Goal: Information Seeking & Learning: Learn about a topic

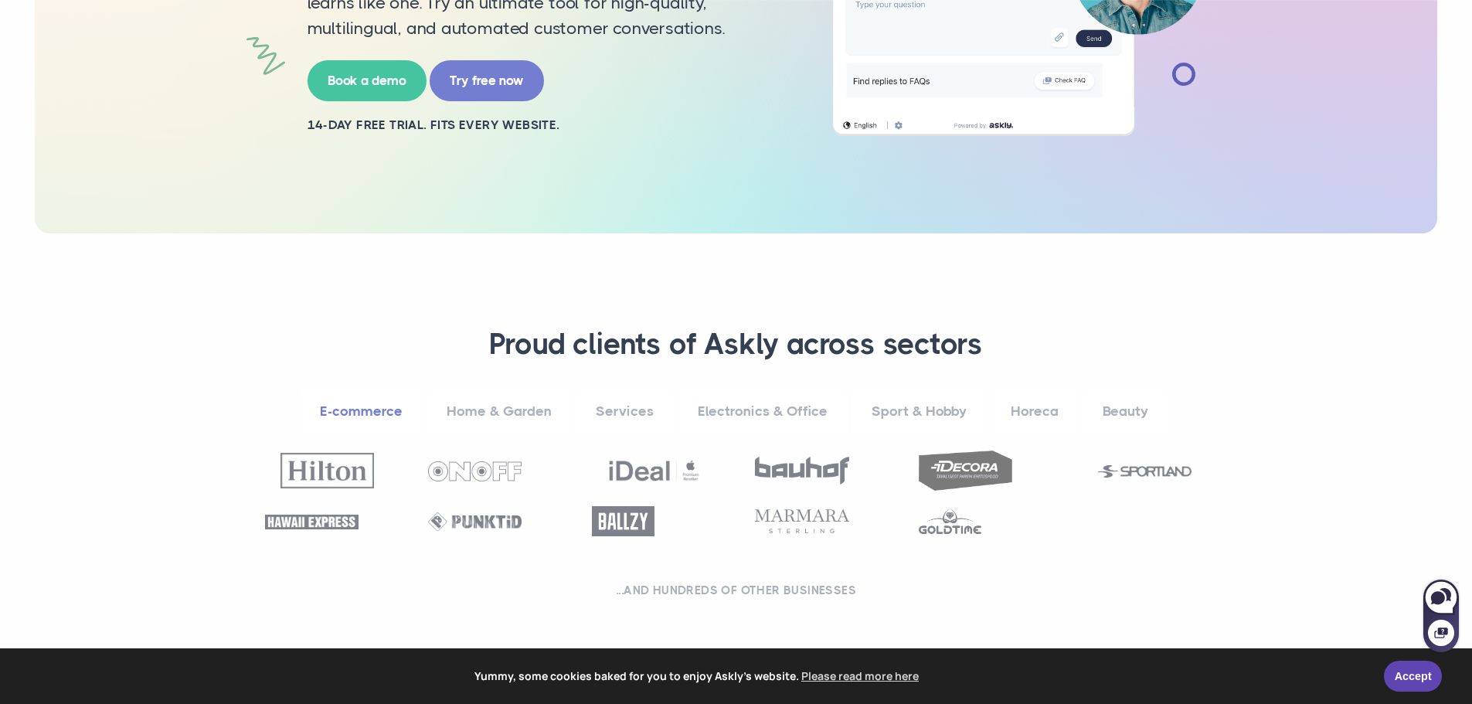
scroll to position [386, 0]
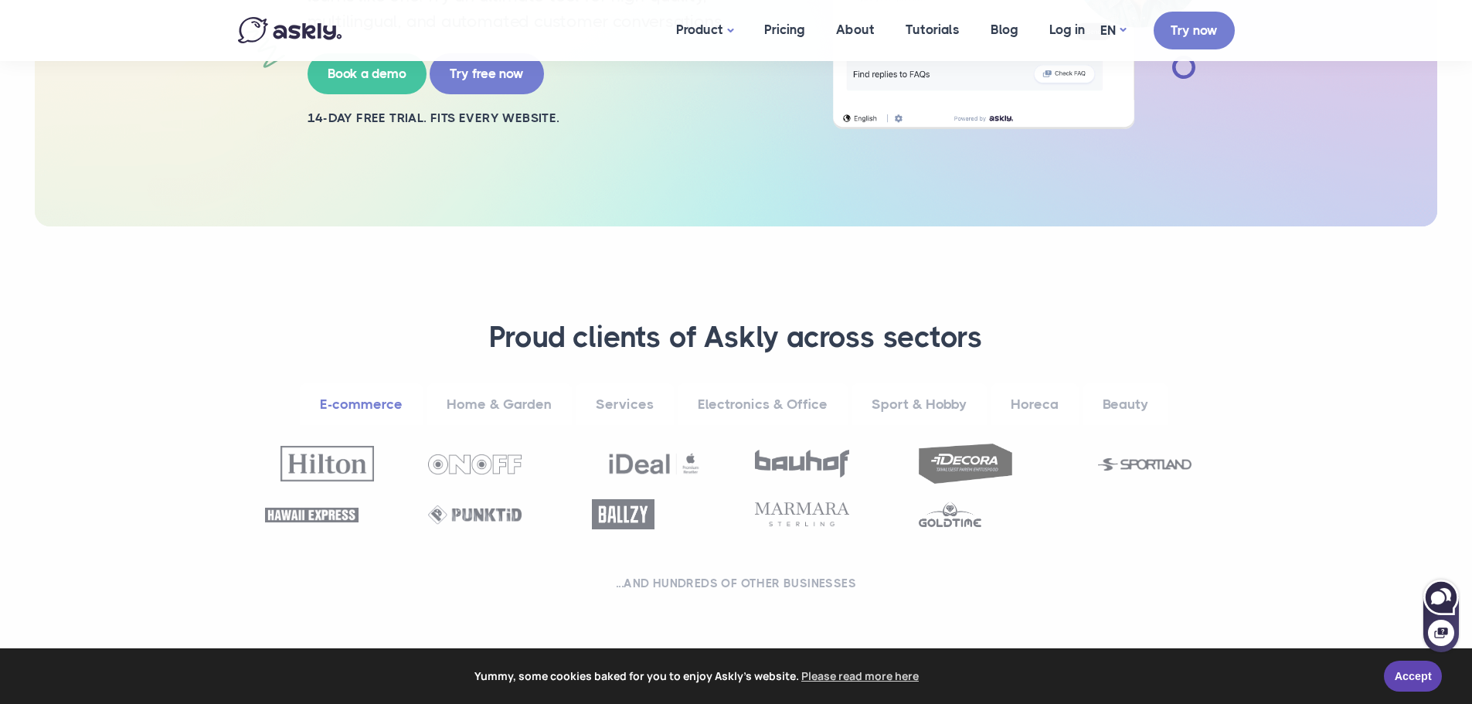
click at [1442, 608] on icon at bounding box center [1440, 596] width 33 height 33
select select "**"
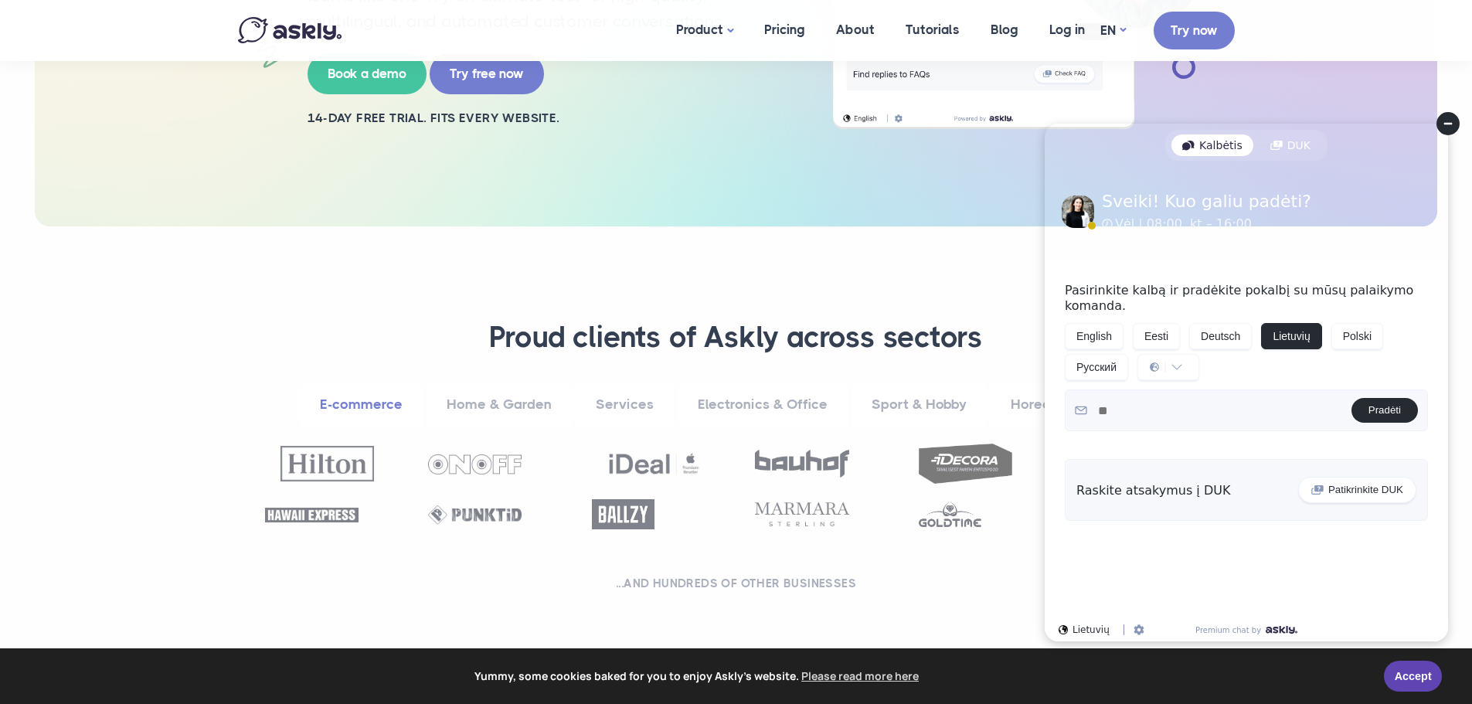
scroll to position [0, 0]
click at [1438, 126] on circle at bounding box center [1448, 123] width 23 height 23
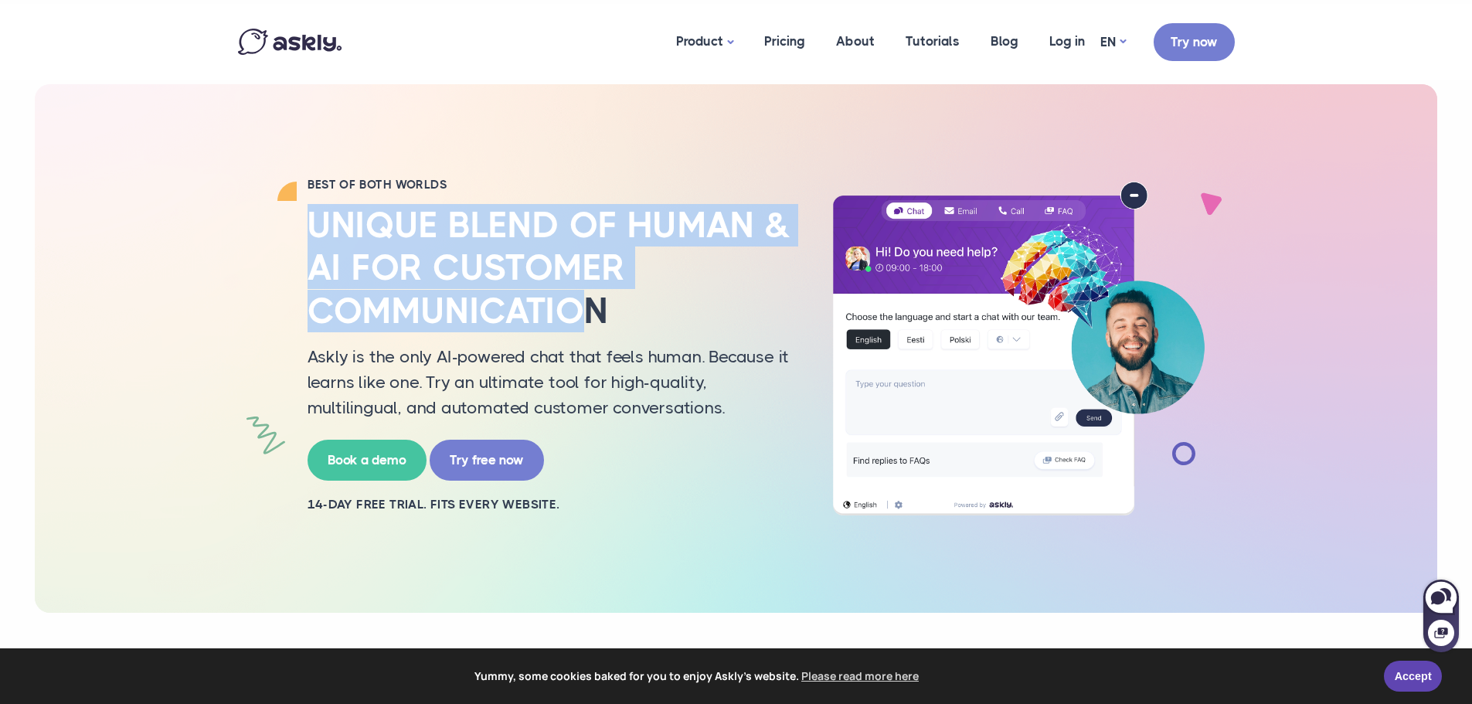
drag, startPoint x: 581, startPoint y: 322, endPoint x: 247, endPoint y: 211, distance: 352.6
click at [247, 211] on div "BEST OF BOTH WORLDS Unique blend of human & AI for customer communication Askly…" at bounding box center [736, 348] width 1020 height 343
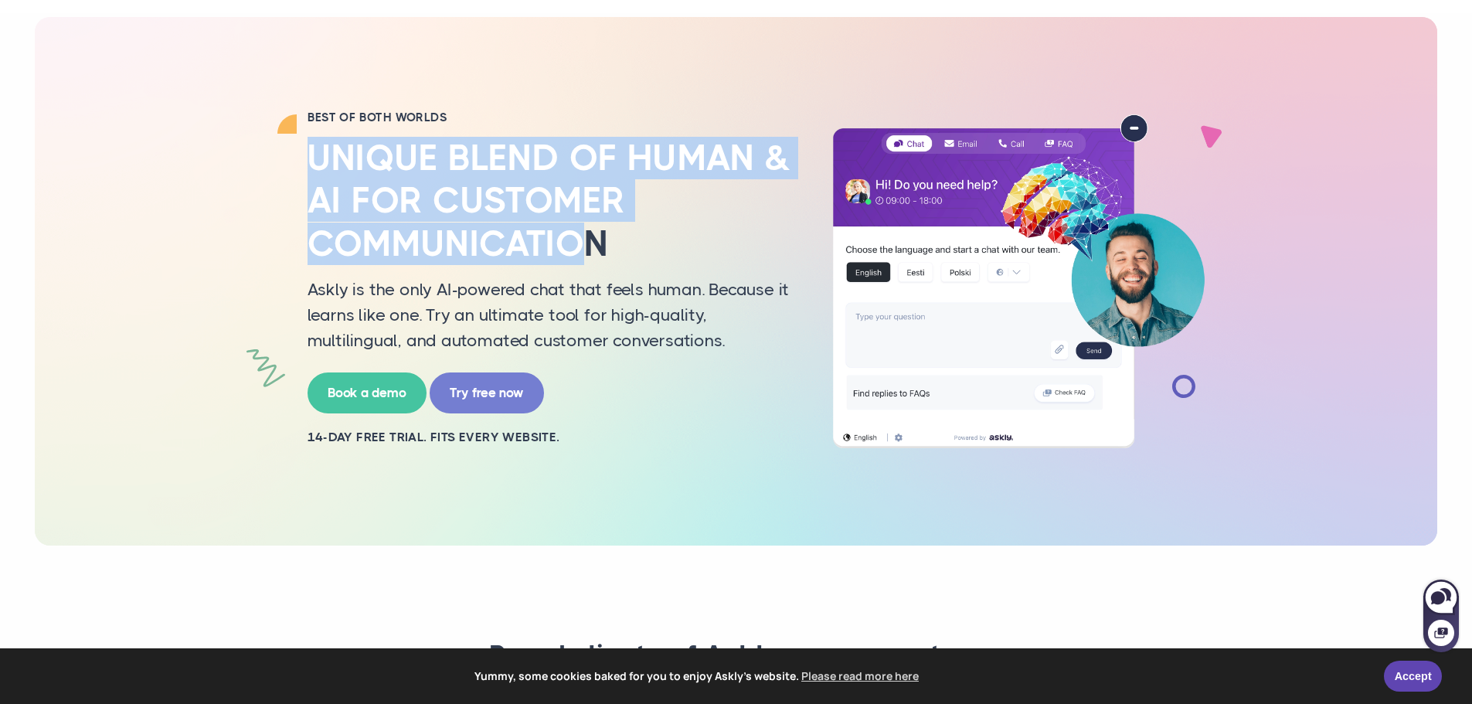
scroll to position [77, 0]
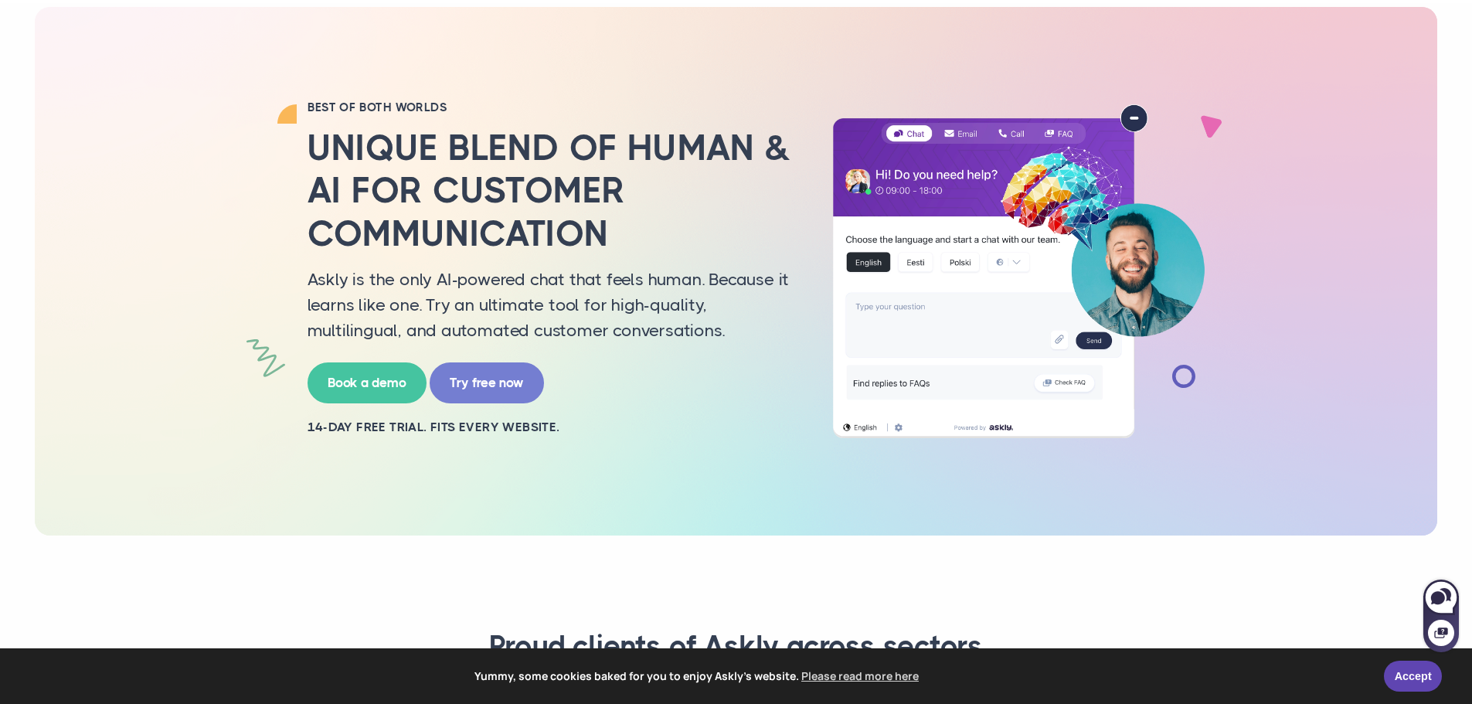
click at [218, 46] on div "BEST OF BOTH WORLDS Unique blend of human & AI for customer communication Askly…" at bounding box center [736, 271] width 1403 height 529
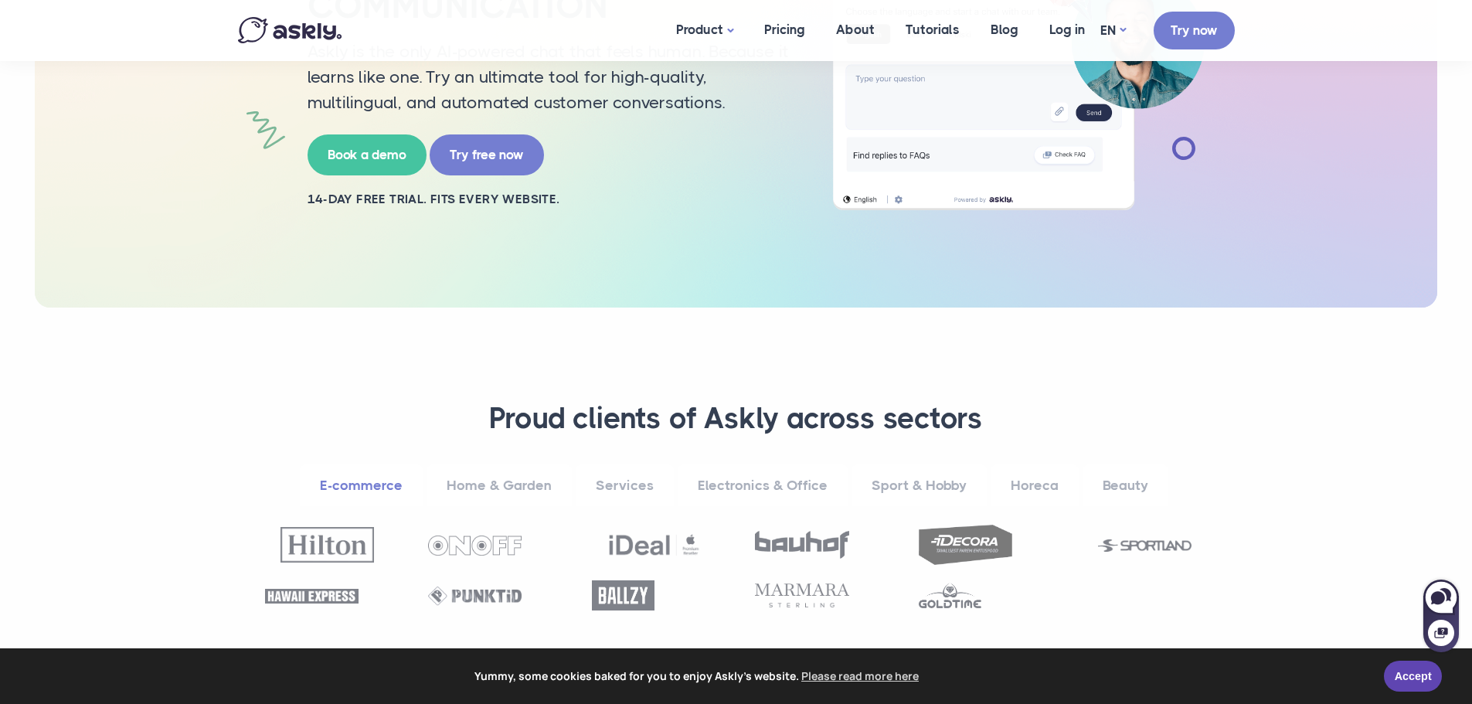
scroll to position [309, 0]
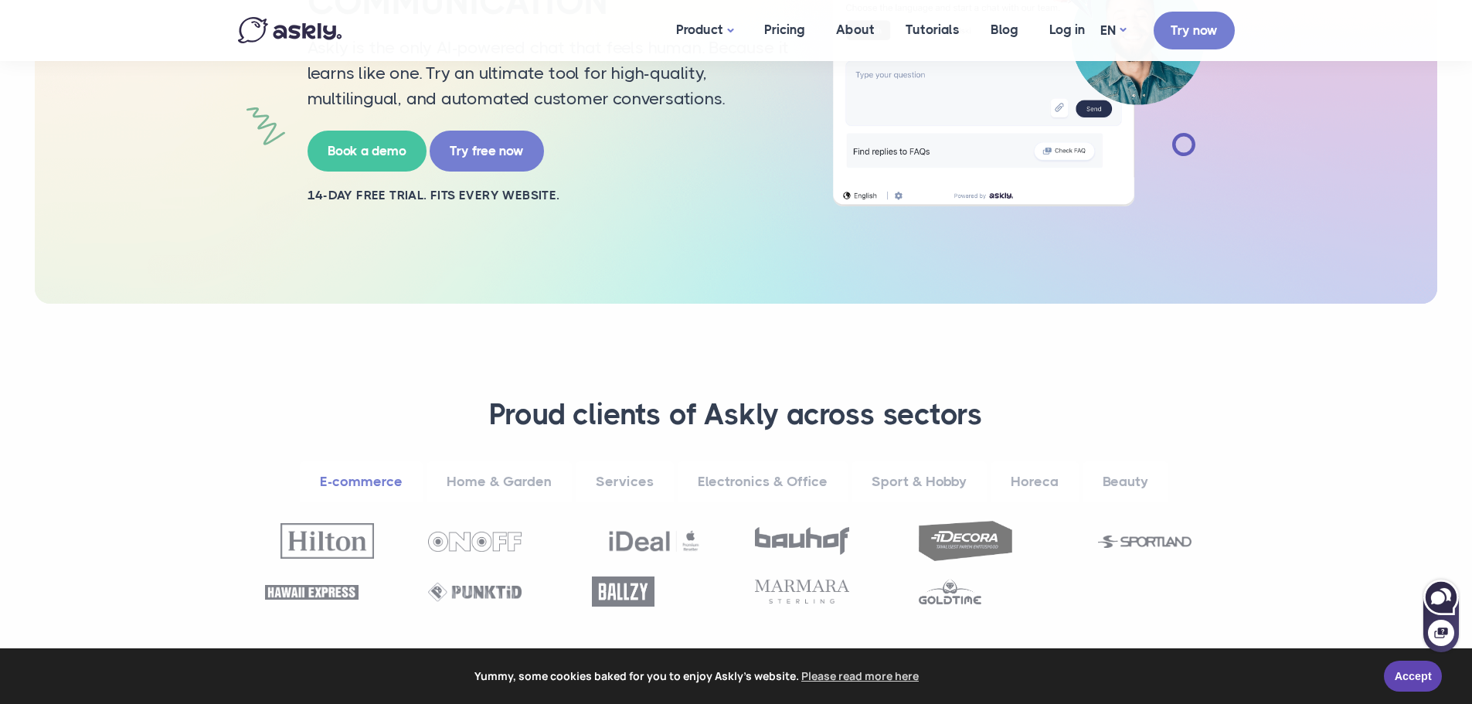
click at [1438, 588] on icon at bounding box center [1440, 596] width 33 height 33
select select "**"
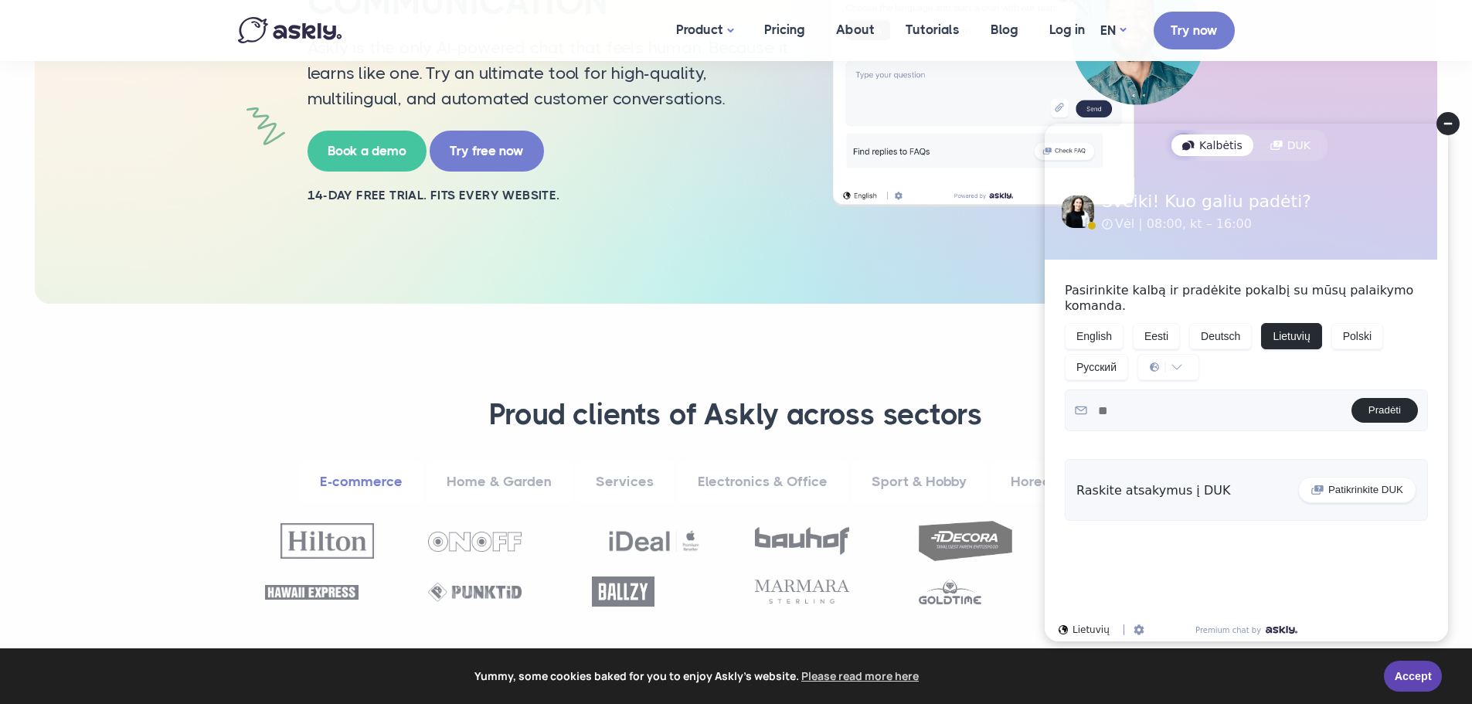
click at [621, 246] on div "BEST OF BOTH WORLDS Unique blend of human & AI for customer communication Askly…" at bounding box center [736, 39] width 1020 height 529
drag, startPoint x: 1454, startPoint y: 126, endPoint x: 2336, endPoint y: 264, distance: 893.3
click at [1454, 126] on circle at bounding box center [1448, 123] width 23 height 23
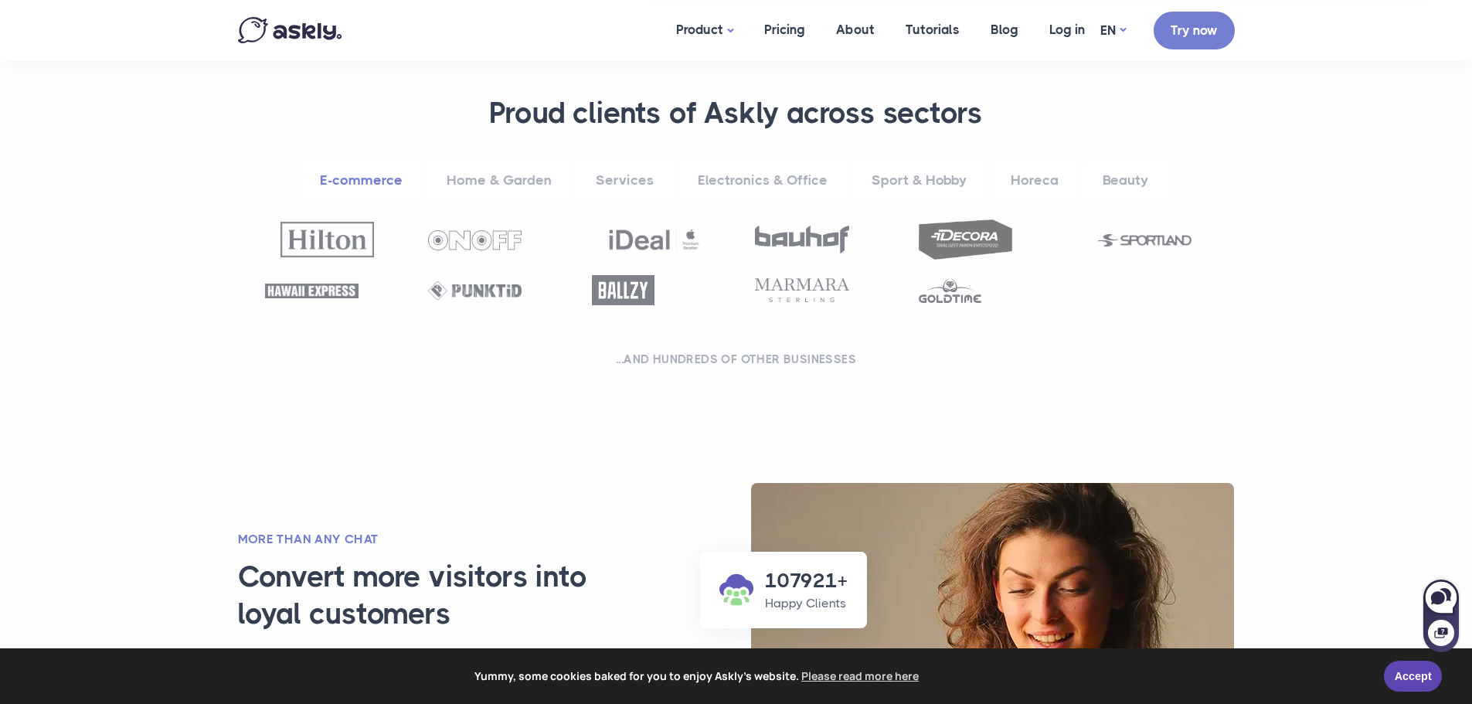
scroll to position [618, 0]
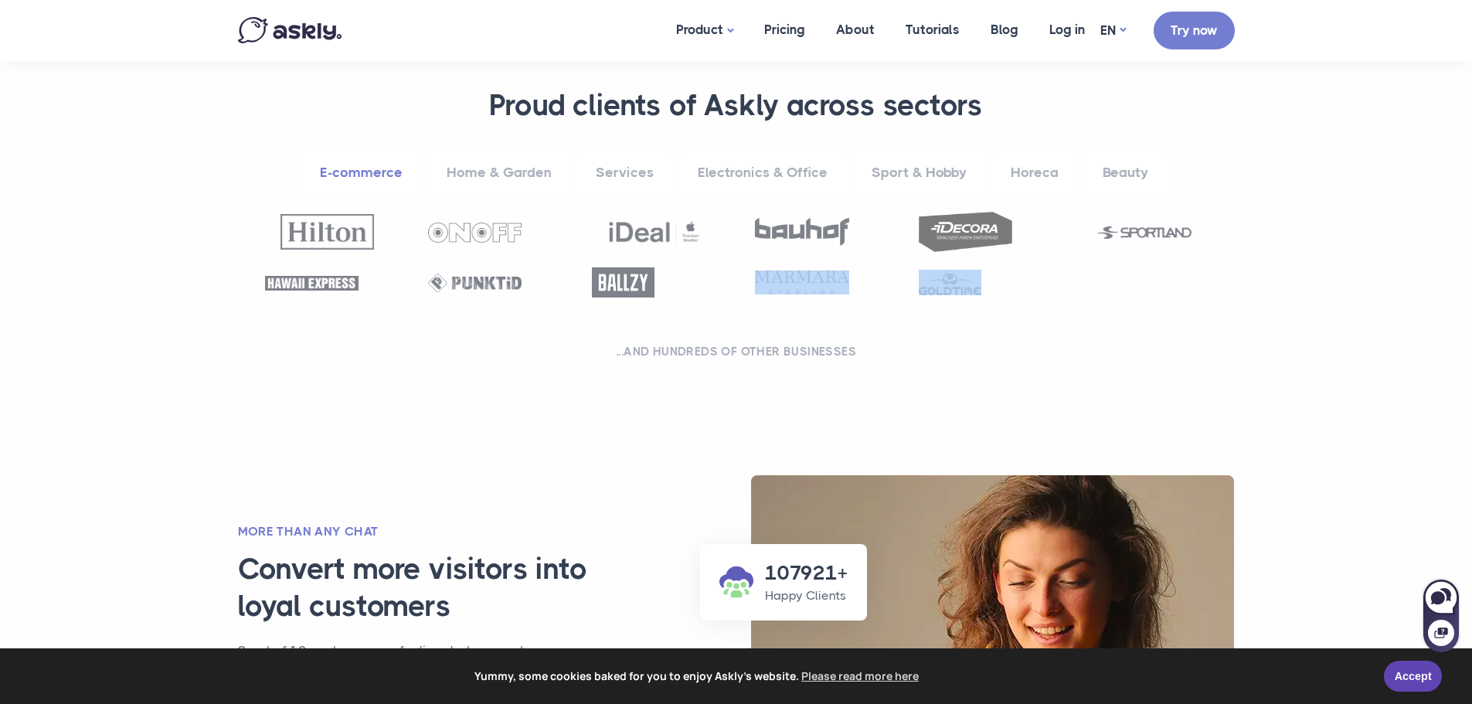
drag, startPoint x: 997, startPoint y: 301, endPoint x: 736, endPoint y: 276, distance: 261.6
click at [736, 276] on div at bounding box center [736, 262] width 981 height 101
click at [904, 318] on div "**********" at bounding box center [736, 227] width 1012 height 280
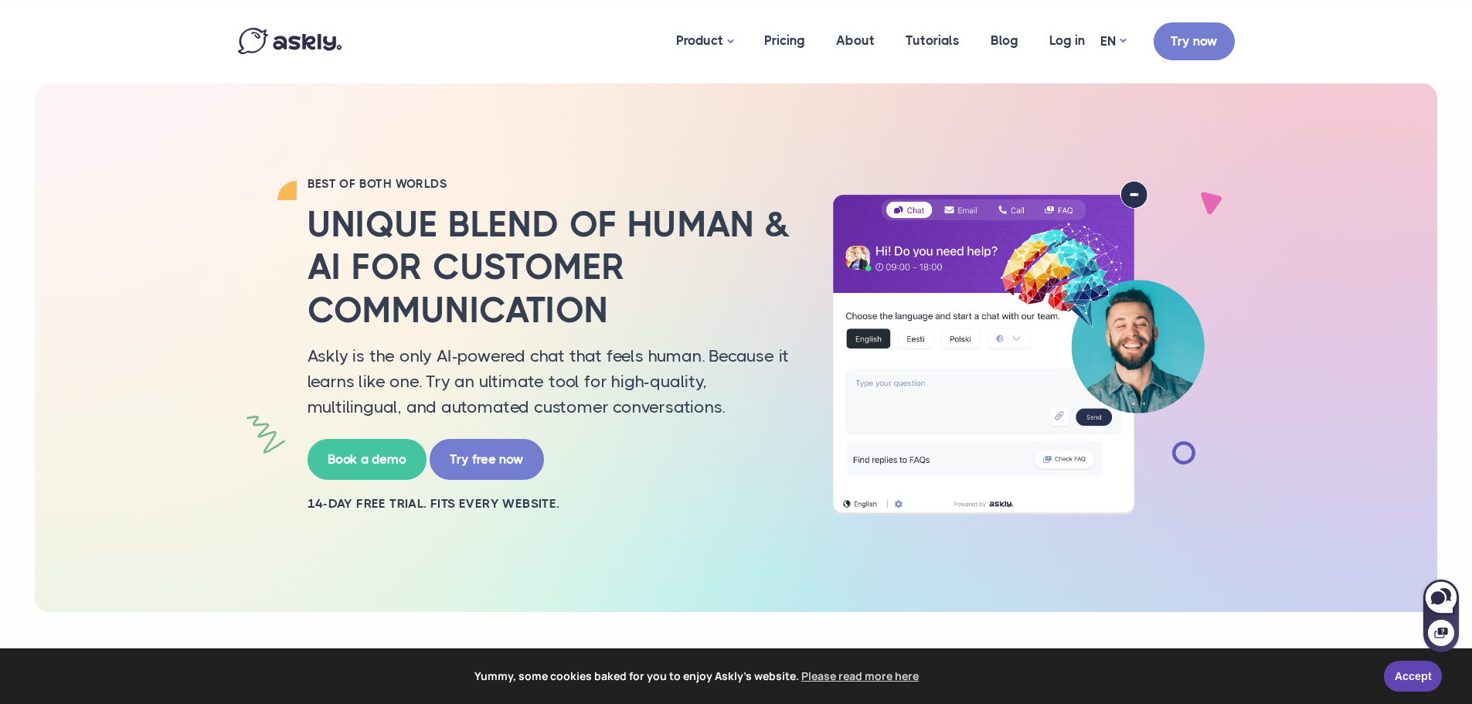
scroll to position [77, 0]
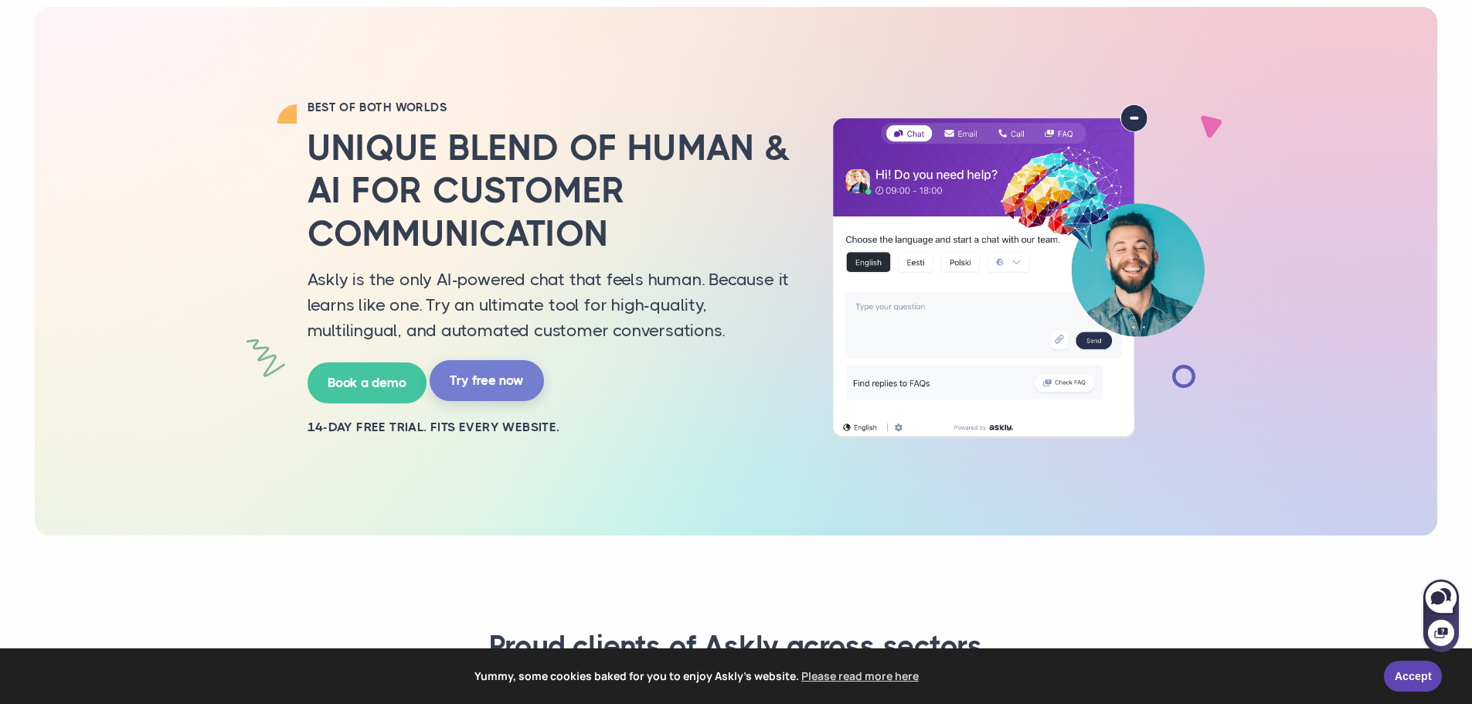
click at [486, 393] on link "Try free now" at bounding box center [487, 380] width 114 height 41
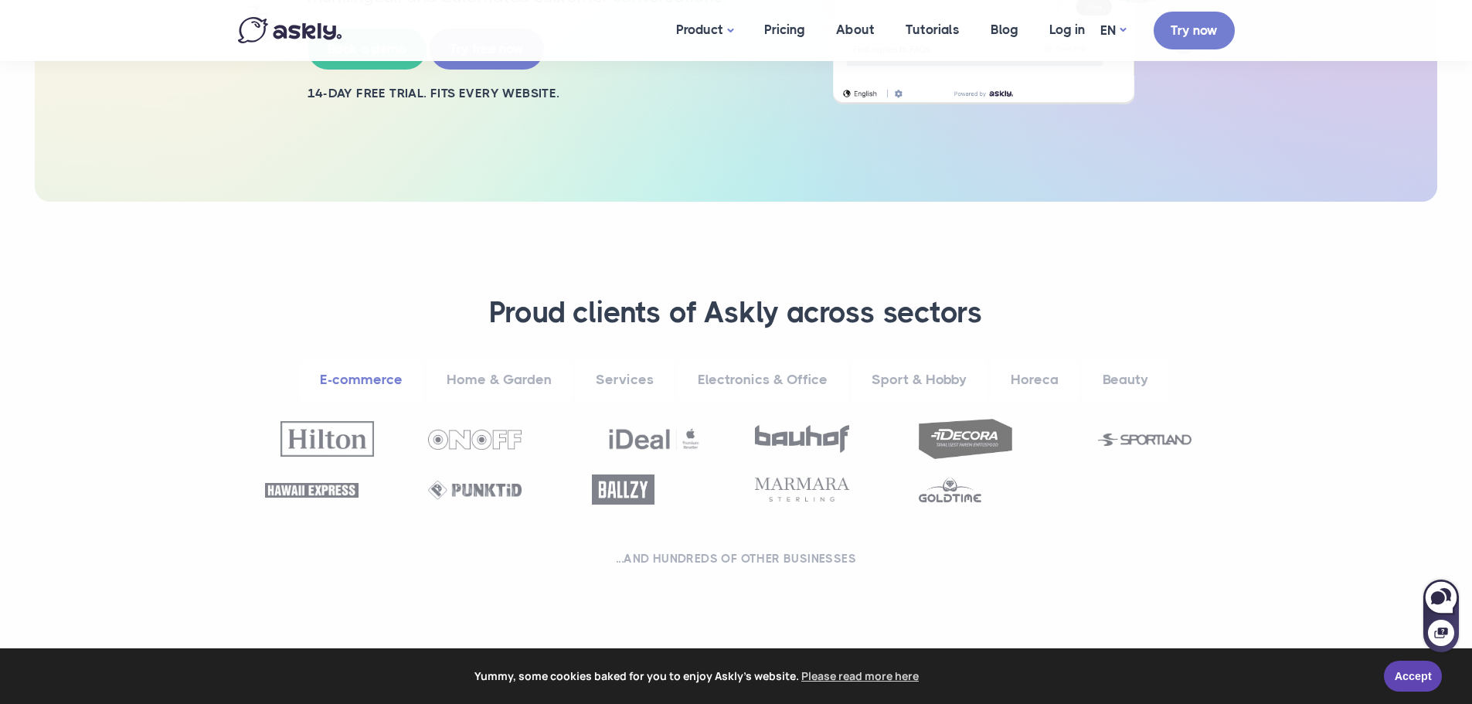
scroll to position [464, 0]
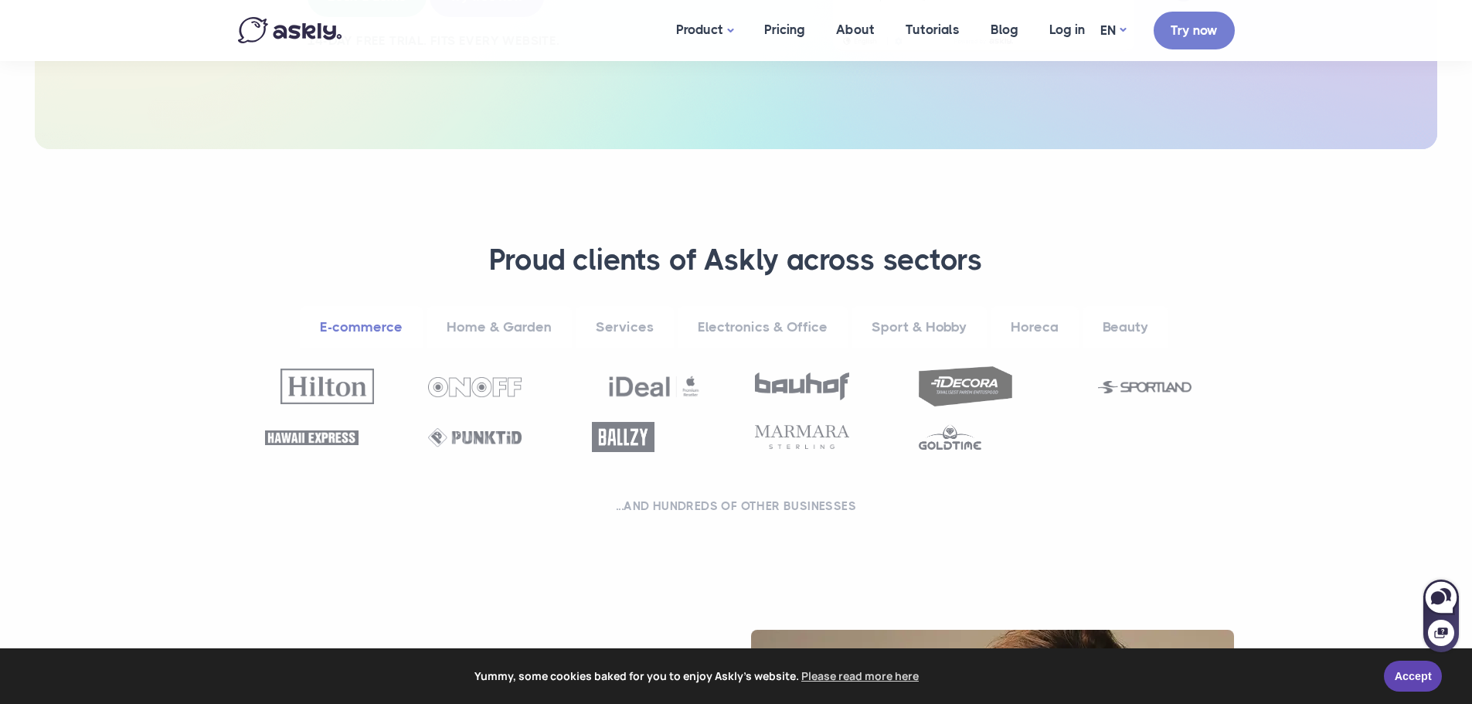
click at [508, 332] on link "Home & Garden" at bounding box center [499, 327] width 145 height 43
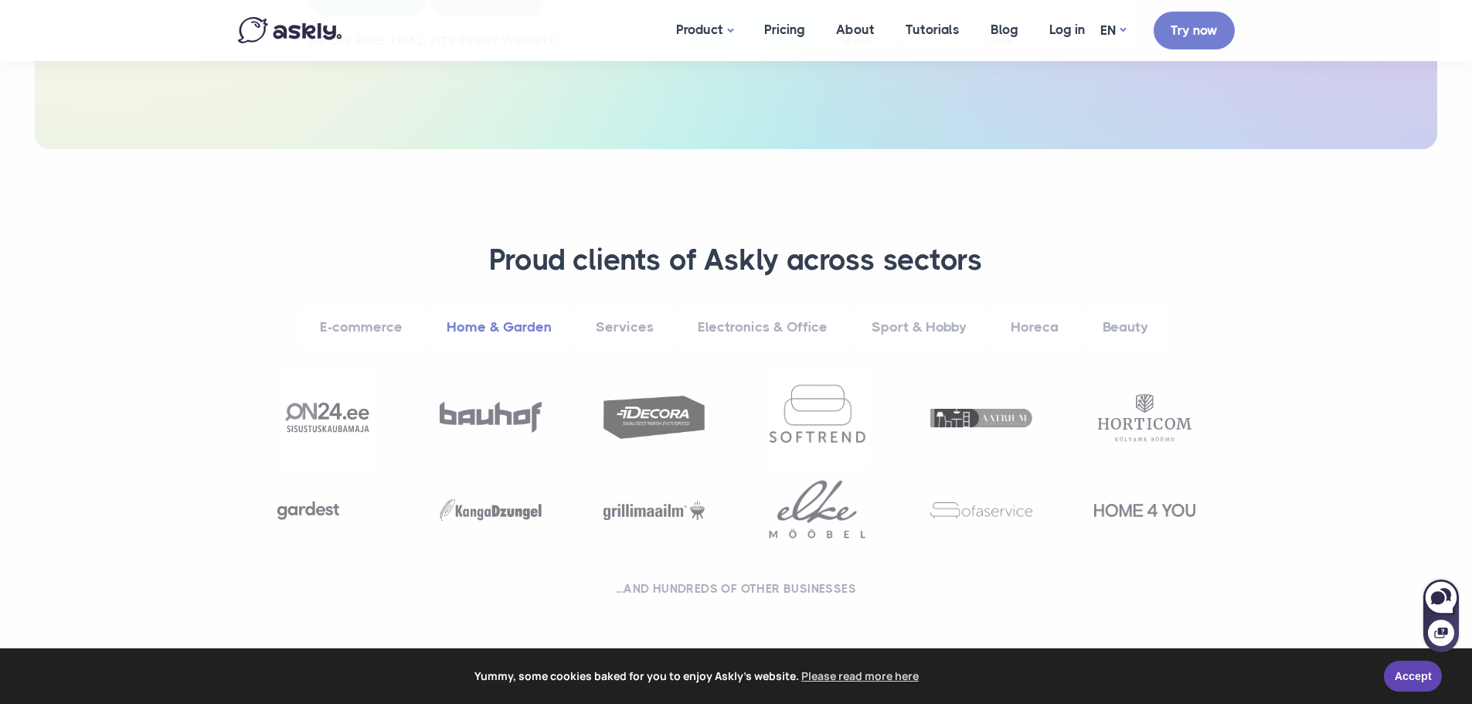
click at [703, 321] on link "Electronics & Office" at bounding box center [763, 327] width 170 height 43
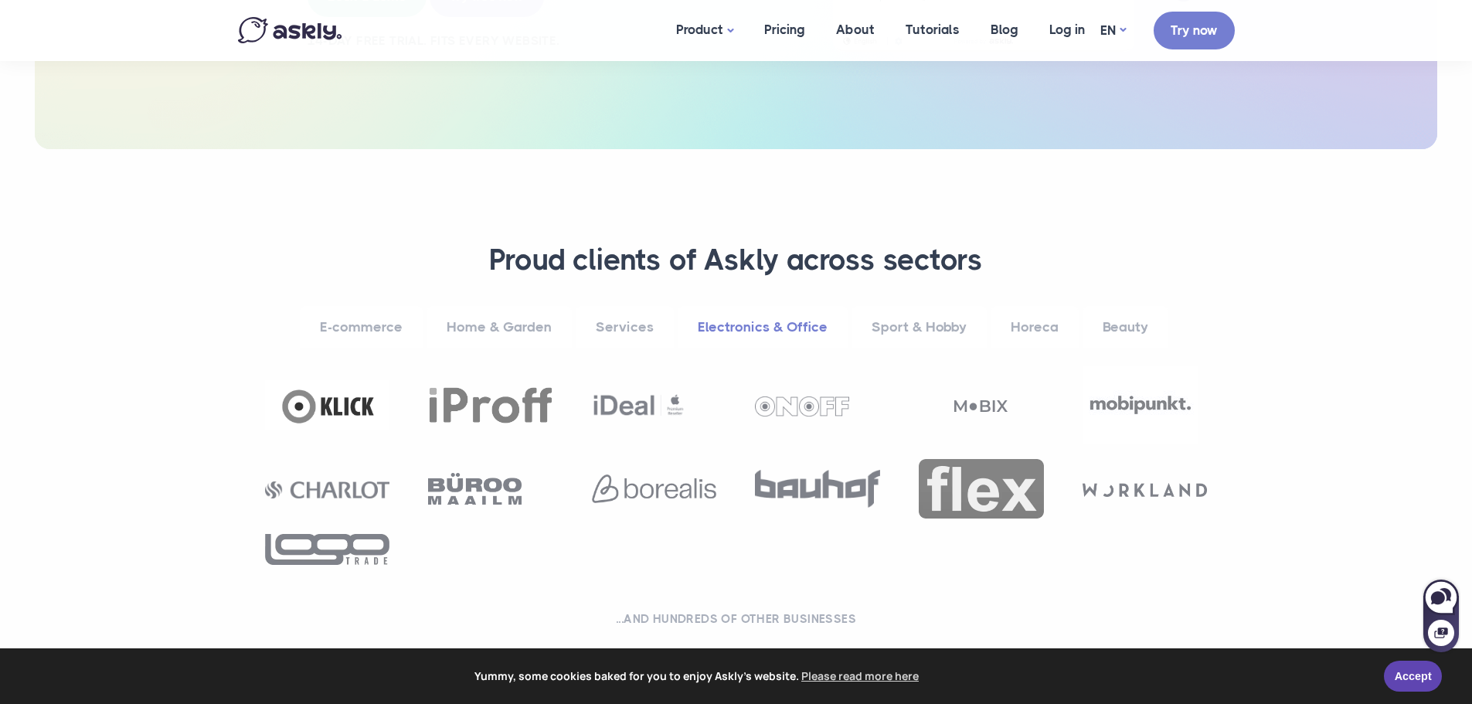
click at [910, 325] on link "Sport & Hobby" at bounding box center [919, 327] width 135 height 43
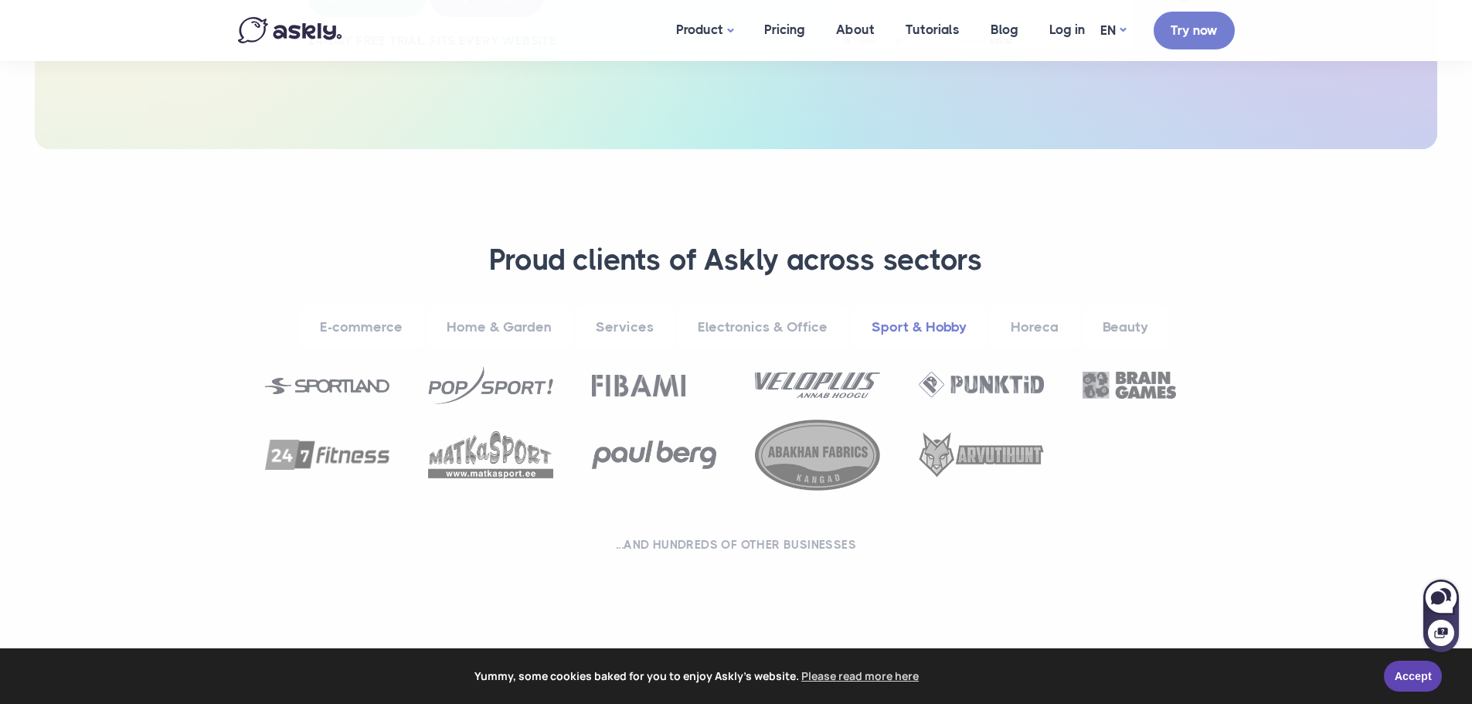
click at [761, 332] on link "Electronics & Office" at bounding box center [763, 327] width 170 height 43
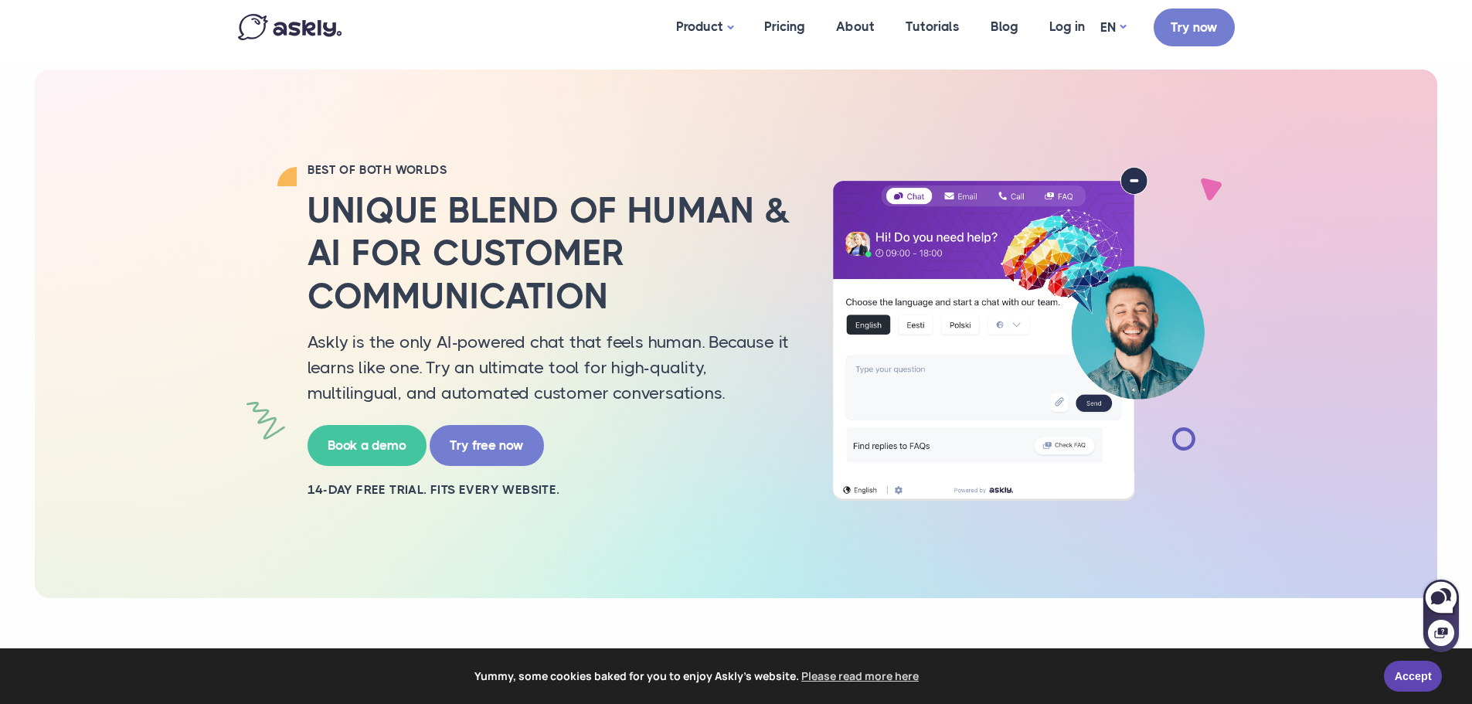
scroll to position [0, 0]
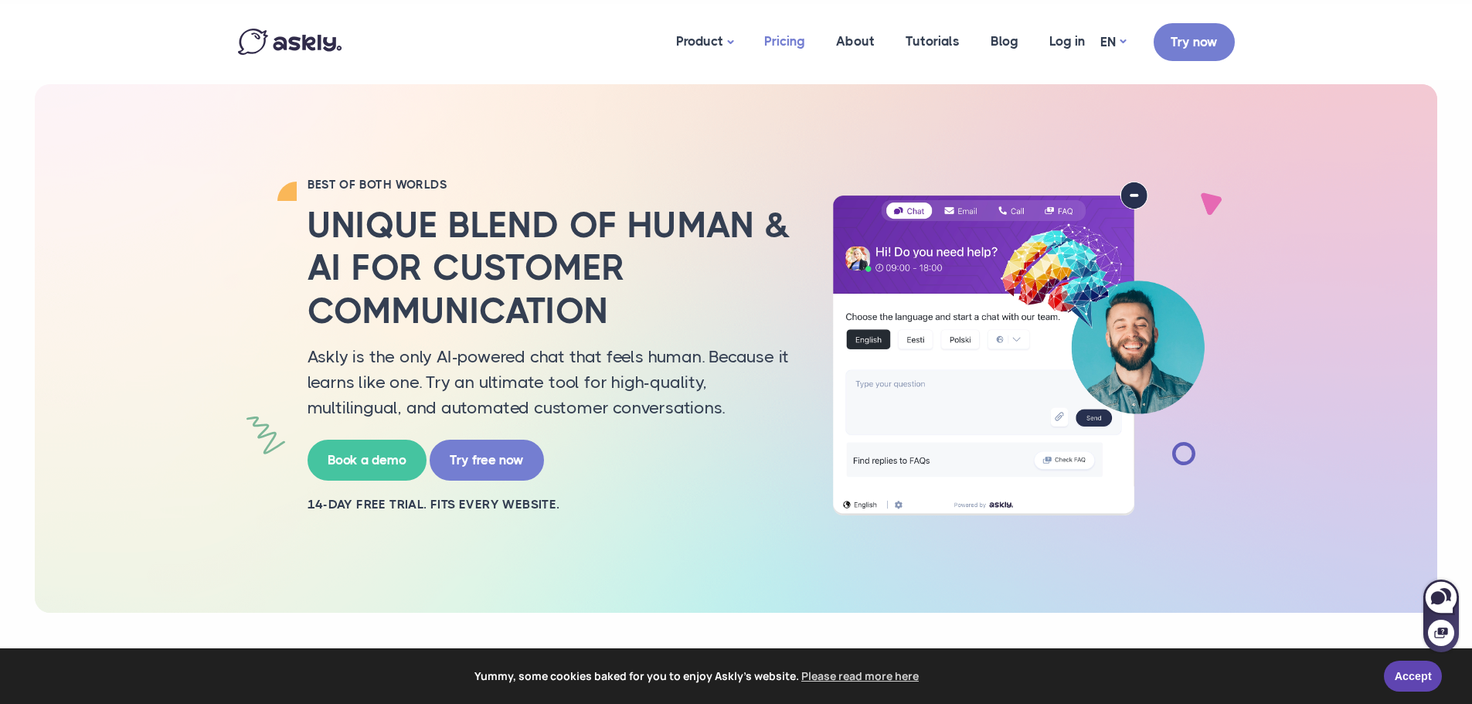
click at [781, 43] on link "Pricing" at bounding box center [785, 41] width 72 height 75
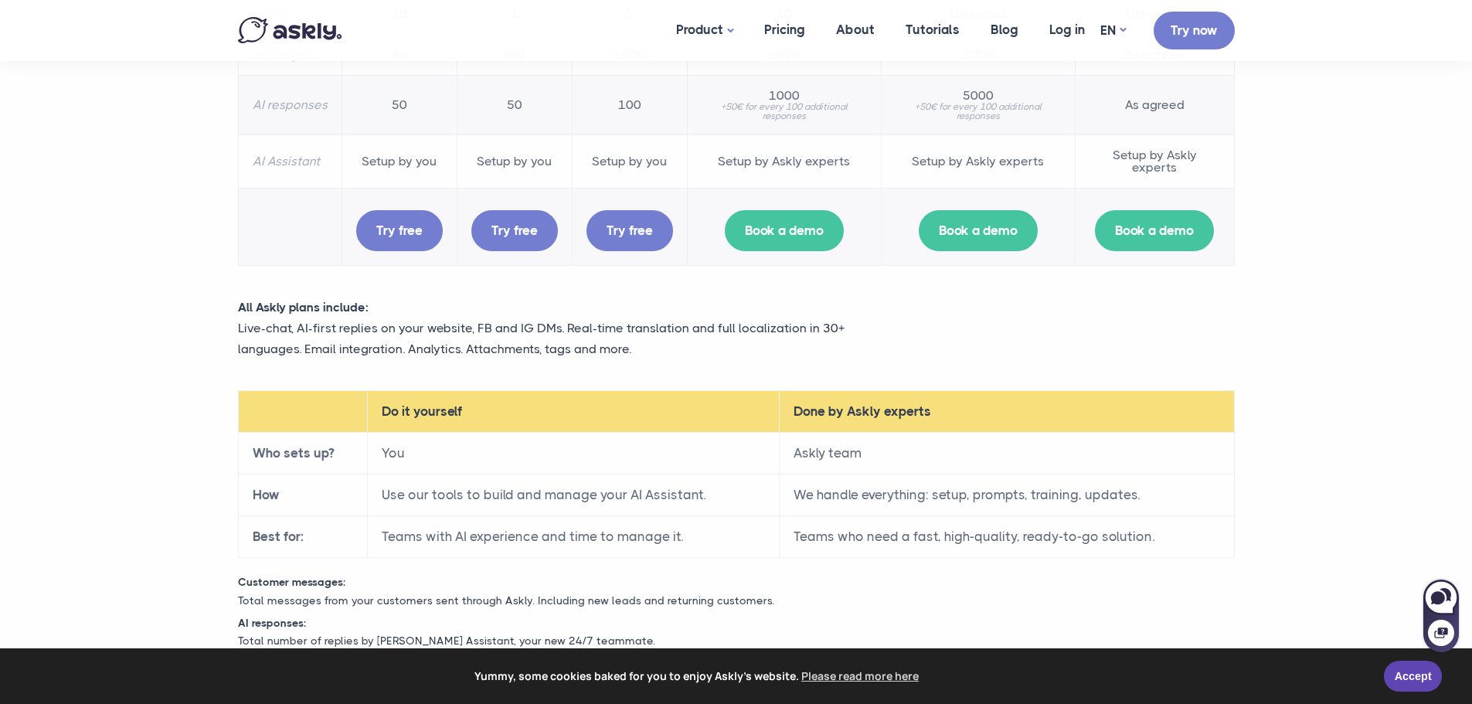
scroll to position [386, 0]
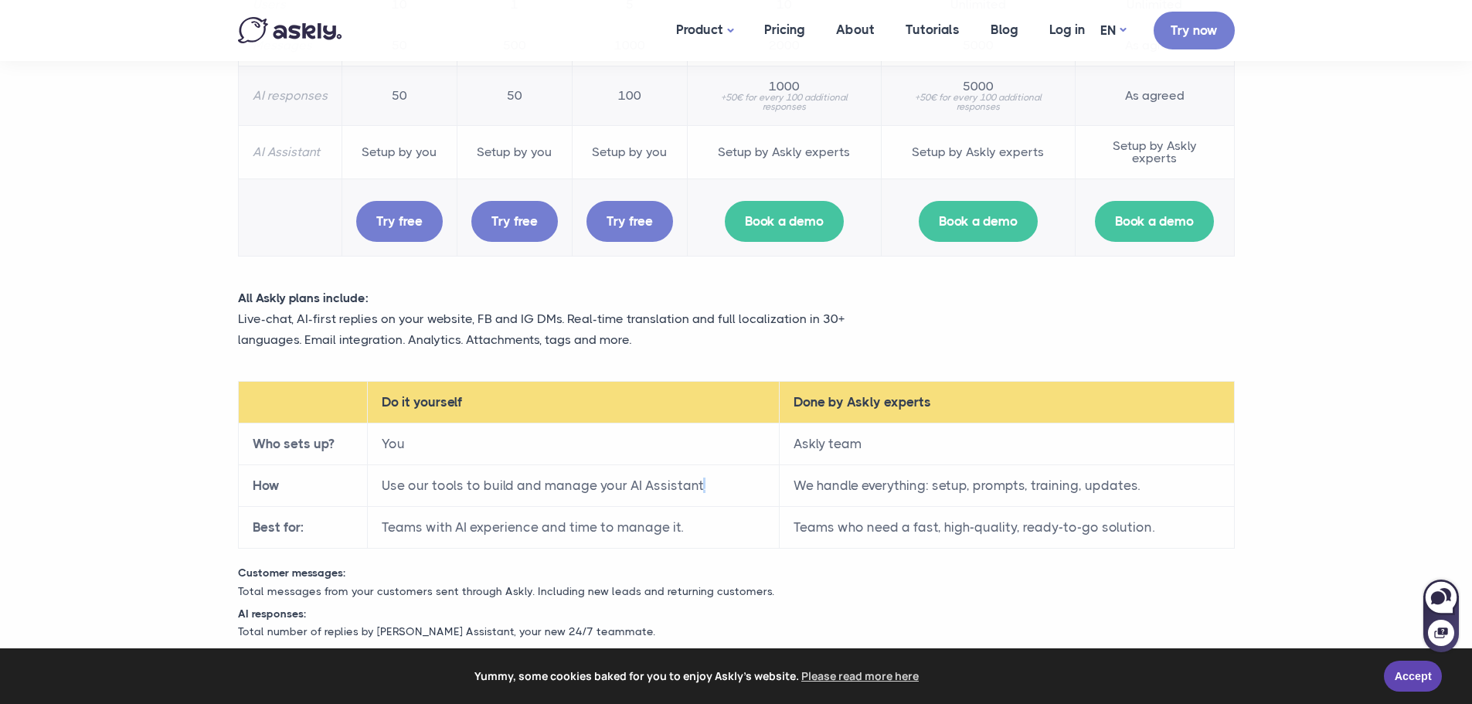
drag, startPoint x: 705, startPoint y: 481, endPoint x: 689, endPoint y: 476, distance: 17.1
click at [695, 479] on td "Use our tools to build and manage your AI Assistant." at bounding box center [573, 486] width 412 height 42
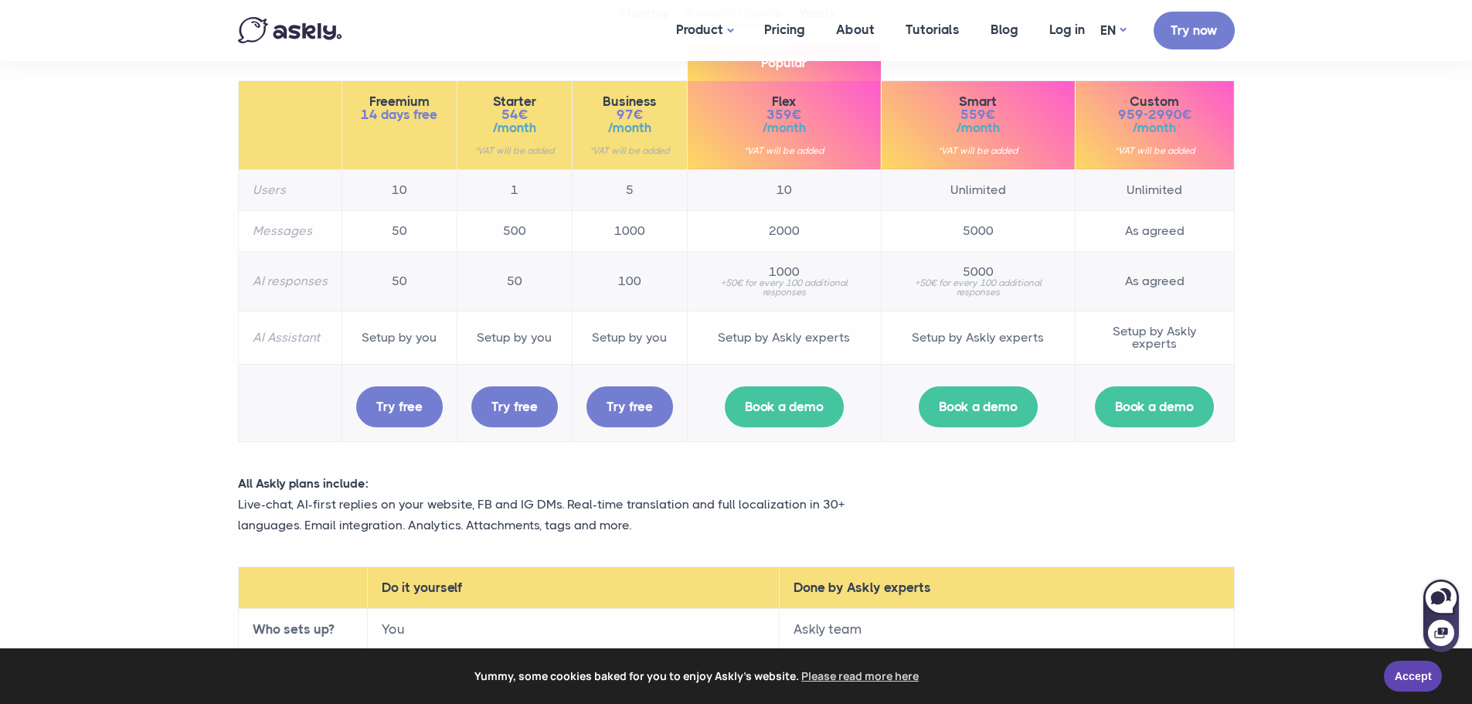
scroll to position [155, 0]
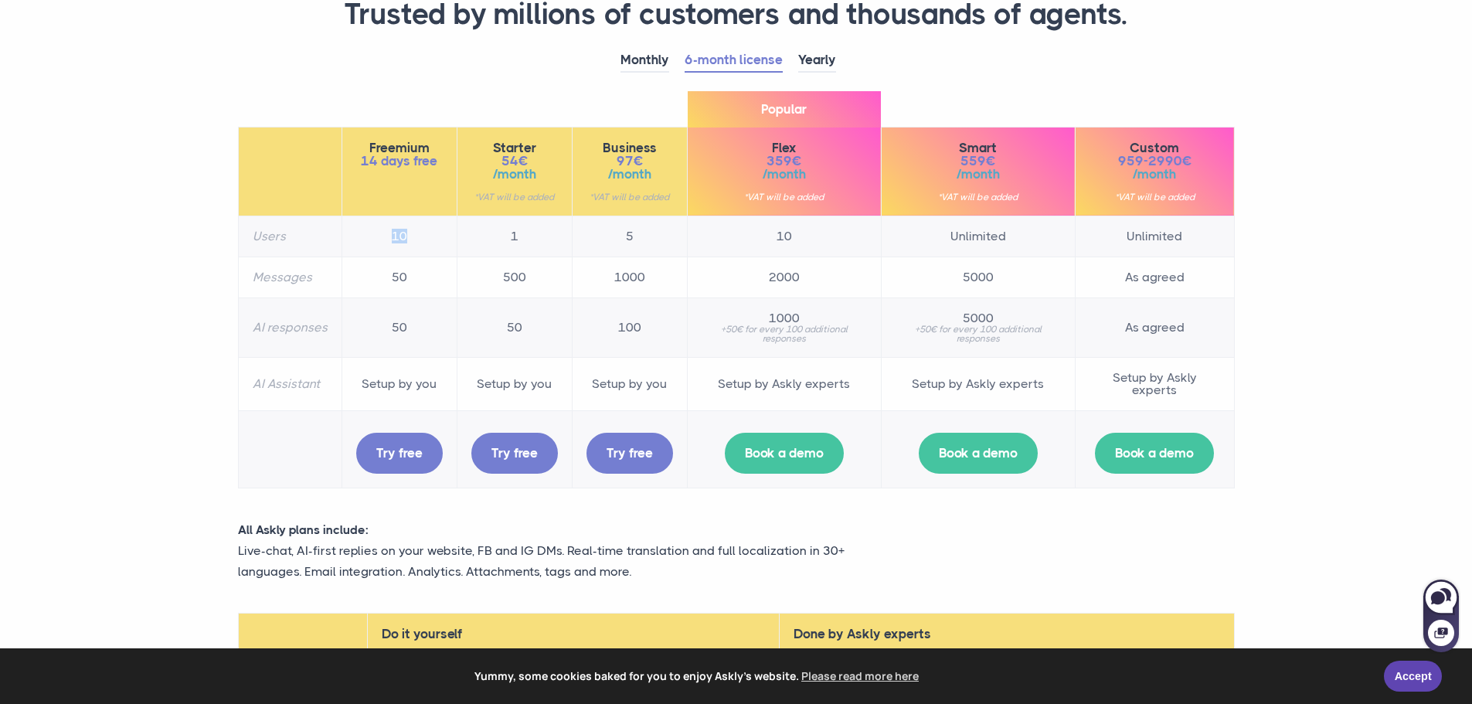
drag, startPoint x: 382, startPoint y: 236, endPoint x: 443, endPoint y: 232, distance: 61.2
click at [443, 232] on td "10" at bounding box center [399, 236] width 115 height 41
drag, startPoint x: 522, startPoint y: 242, endPoint x: 509, endPoint y: 243, distance: 12.4
click at [509, 243] on td "1" at bounding box center [514, 236] width 115 height 41
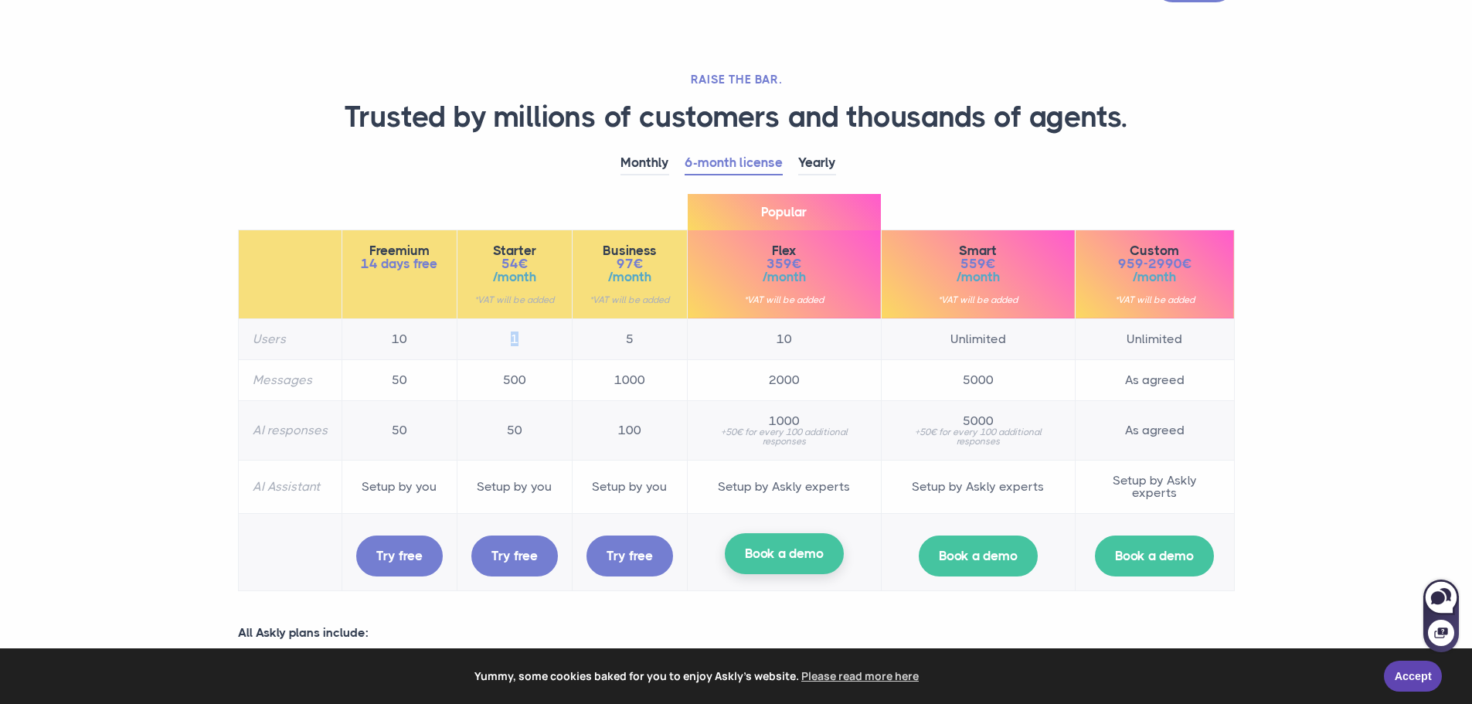
scroll to position [0, 0]
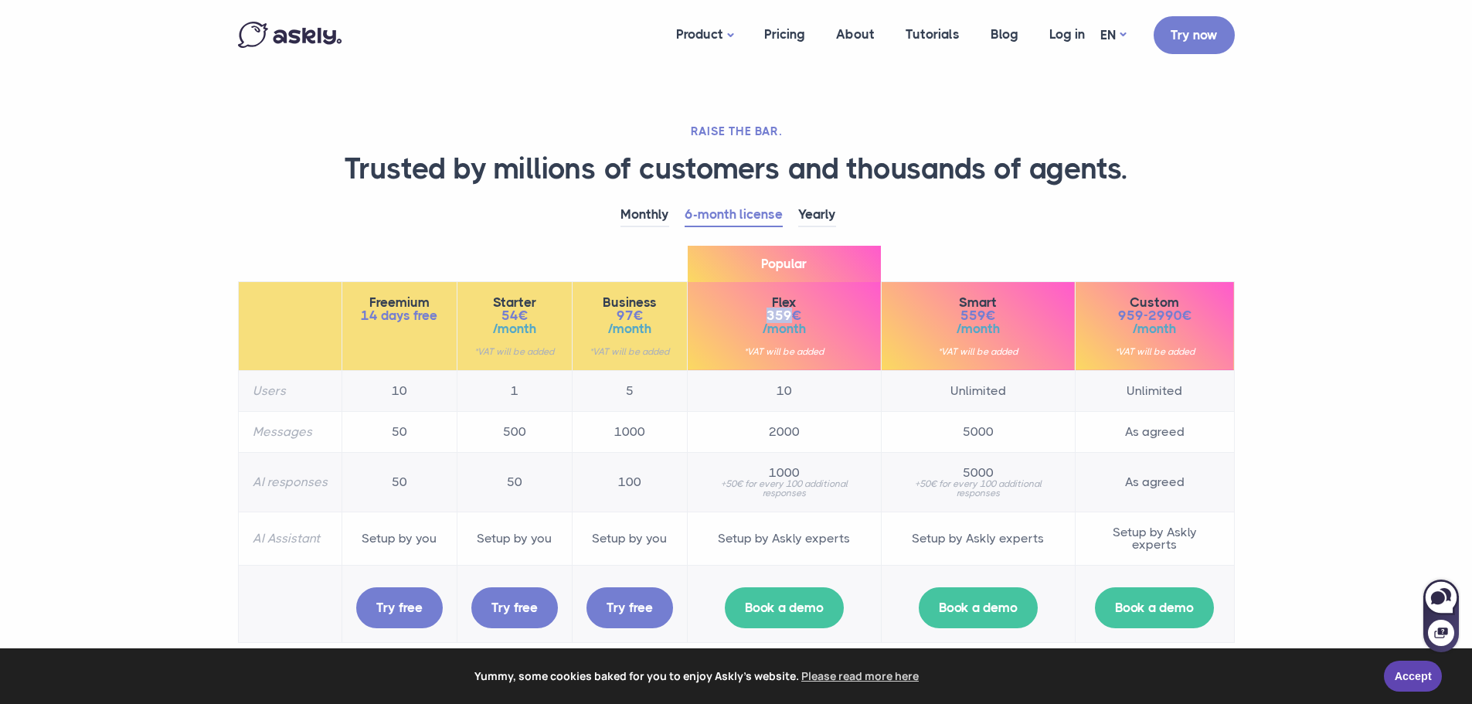
drag, startPoint x: 797, startPoint y: 317, endPoint x: 756, endPoint y: 309, distance: 41.7
click at [756, 309] on span "359€" at bounding box center [784, 315] width 165 height 13
drag, startPoint x: 295, startPoint y: 399, endPoint x: 253, endPoint y: 380, distance: 45.7
click at [253, 381] on th "Users" at bounding box center [290, 390] width 104 height 41
click at [296, 384] on th "Users" at bounding box center [290, 390] width 104 height 41
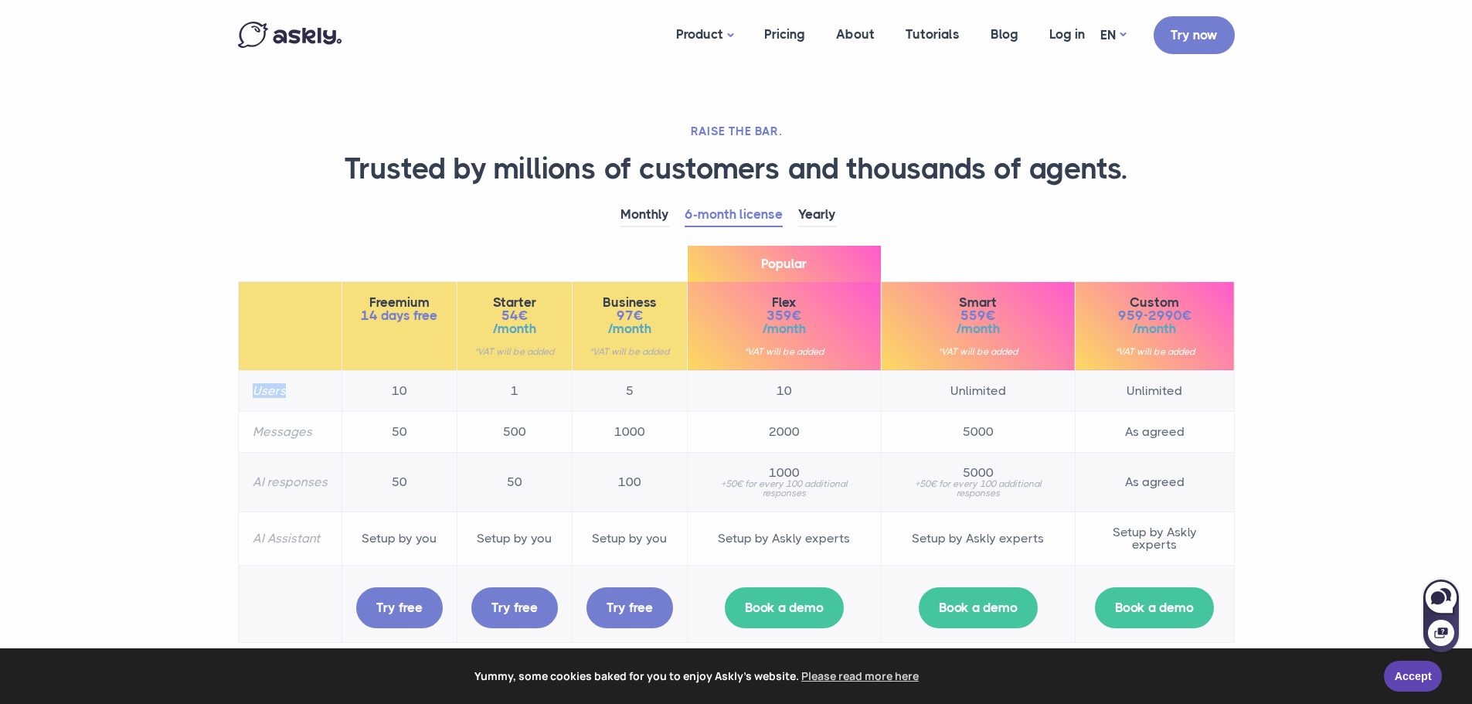
drag, startPoint x: 283, startPoint y: 387, endPoint x: 233, endPoint y: 382, distance: 50.5
click at [233, 382] on div "Monthly 6-month license Yearly Freemium 14 days free 10" at bounding box center [736, 430] width 1020 height 455
click at [311, 378] on th "Users" at bounding box center [290, 390] width 104 height 41
drag, startPoint x: 283, startPoint y: 388, endPoint x: 220, endPoint y: 383, distance: 62.8
click at [220, 383] on section "RAISE THE BAR. Trusted by millions of customers and thousands of agents. Monthl…" at bounding box center [736, 570] width 1472 height 1141
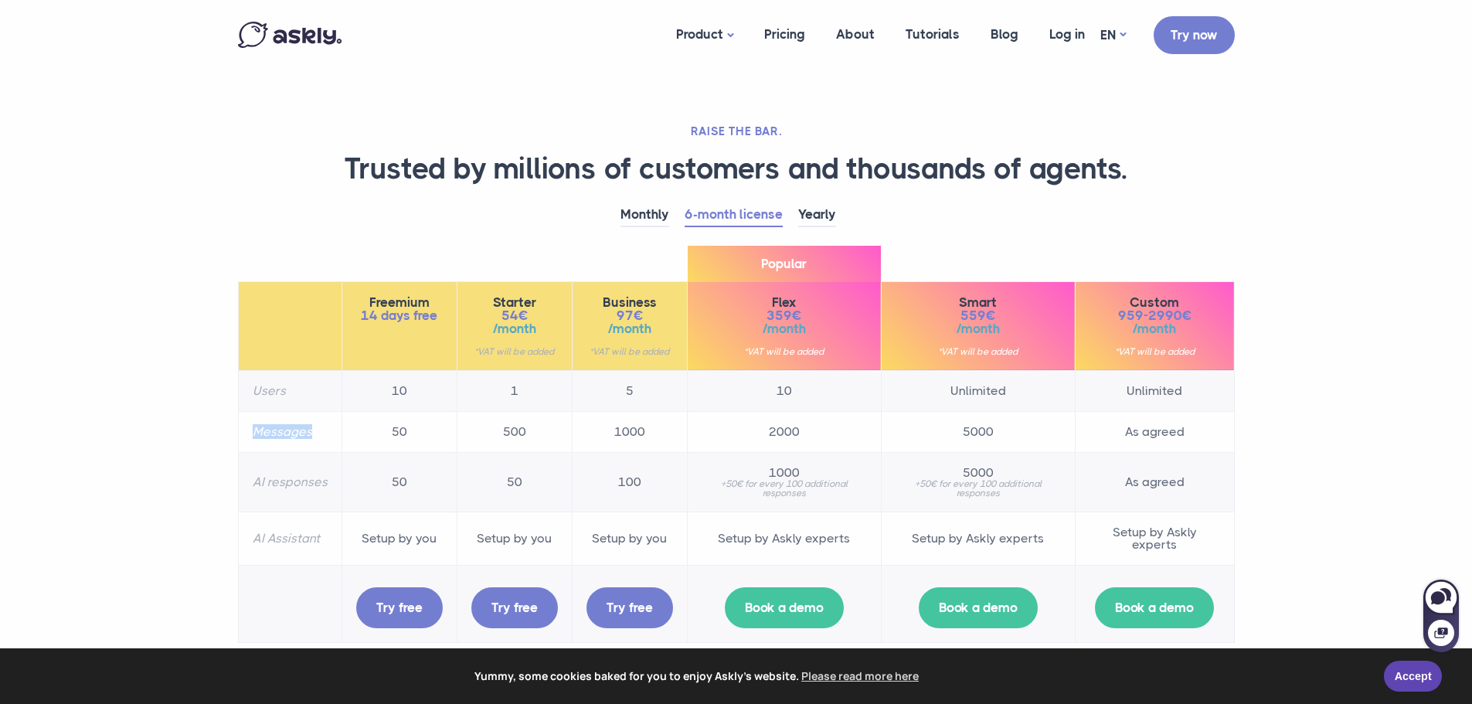
drag, startPoint x: 319, startPoint y: 430, endPoint x: 242, endPoint y: 427, distance: 77.3
click at [242, 427] on th "Messages" at bounding box center [290, 431] width 104 height 41
drag, startPoint x: 802, startPoint y: 430, endPoint x: 768, endPoint y: 430, distance: 34.0
click at [768, 430] on td "2000" at bounding box center [784, 431] width 194 height 41
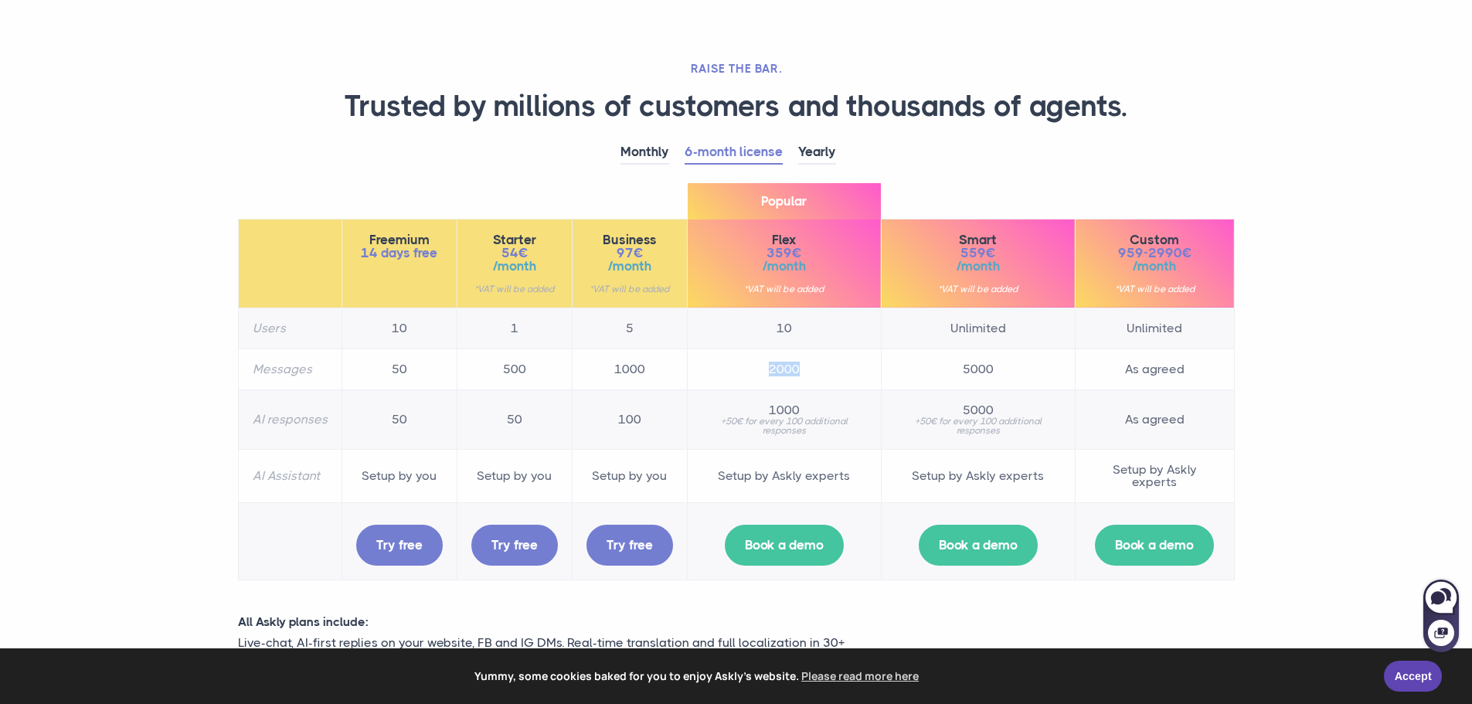
scroll to position [77, 0]
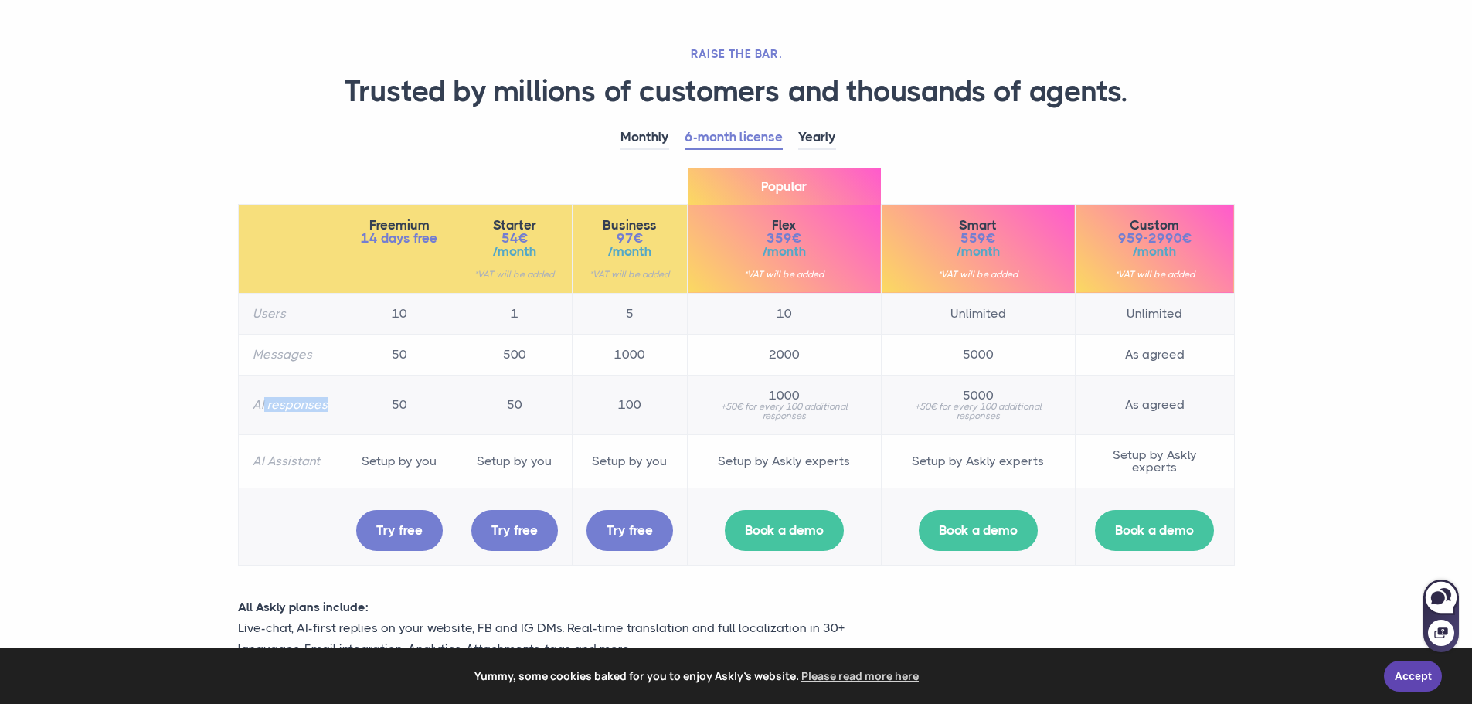
drag, startPoint x: 305, startPoint y: 405, endPoint x: 264, endPoint y: 405, distance: 41.0
click at [264, 405] on th "AI responses" at bounding box center [290, 405] width 104 height 60
drag, startPoint x: 1122, startPoint y: 235, endPoint x: 1222, endPoint y: 241, distance: 100.6
click at [1221, 242] on th "Custom 959-2990€ /month *VAT will be added" at bounding box center [1154, 248] width 159 height 89
drag, startPoint x: 808, startPoint y: 240, endPoint x: 768, endPoint y: 234, distance: 39.8
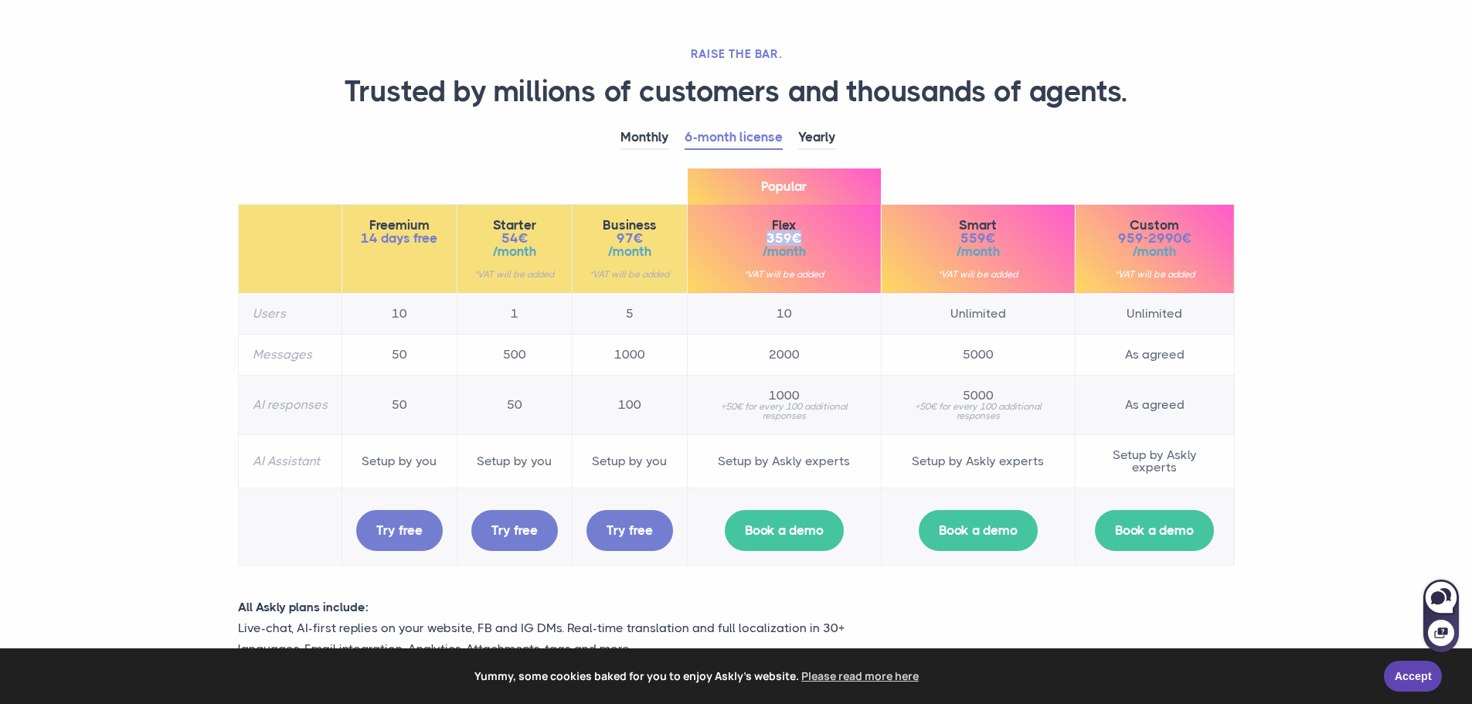
click at [768, 234] on span "359€" at bounding box center [784, 238] width 165 height 13
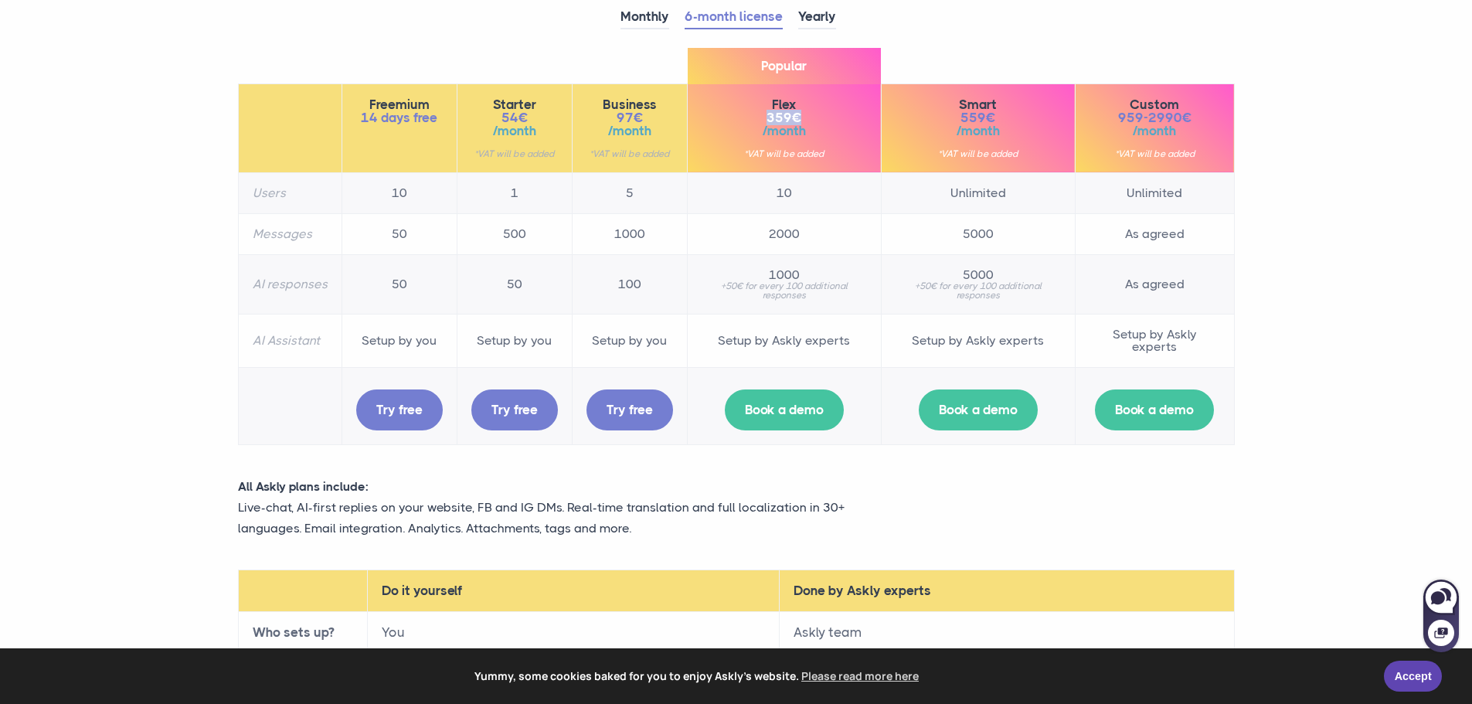
scroll to position [232, 0]
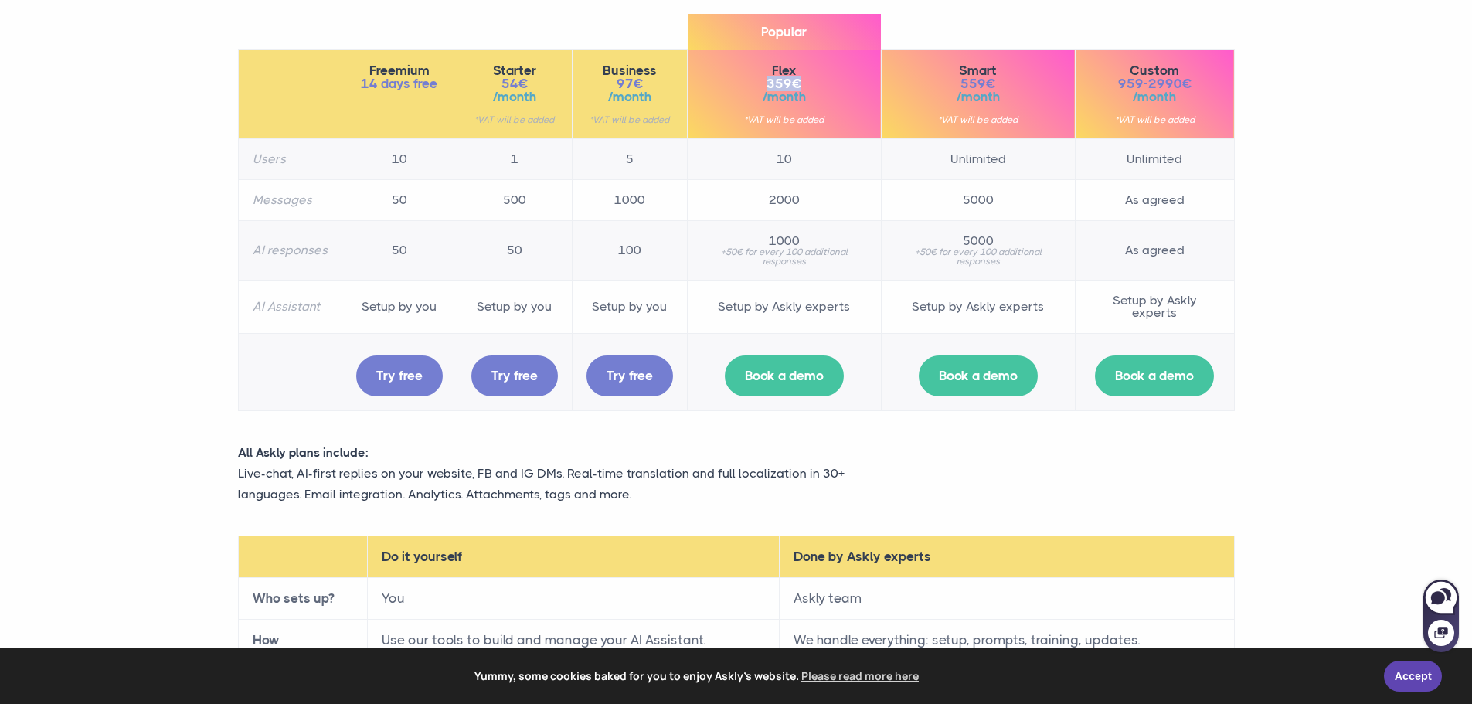
click at [804, 82] on span "359€" at bounding box center [784, 83] width 165 height 13
drag, startPoint x: 805, startPoint y: 83, endPoint x: 758, endPoint y: 87, distance: 47.3
click at [757, 87] on span "359€" at bounding box center [784, 83] width 165 height 13
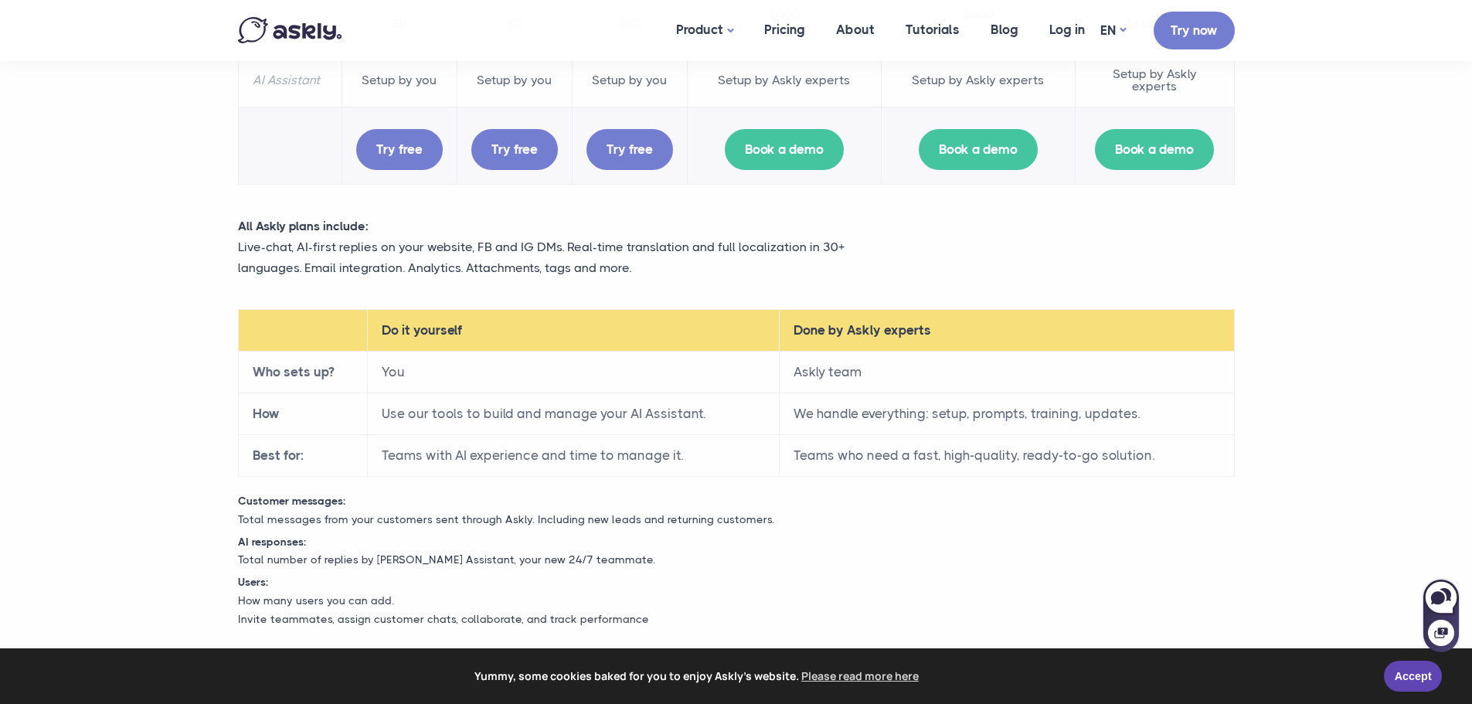
scroll to position [464, 0]
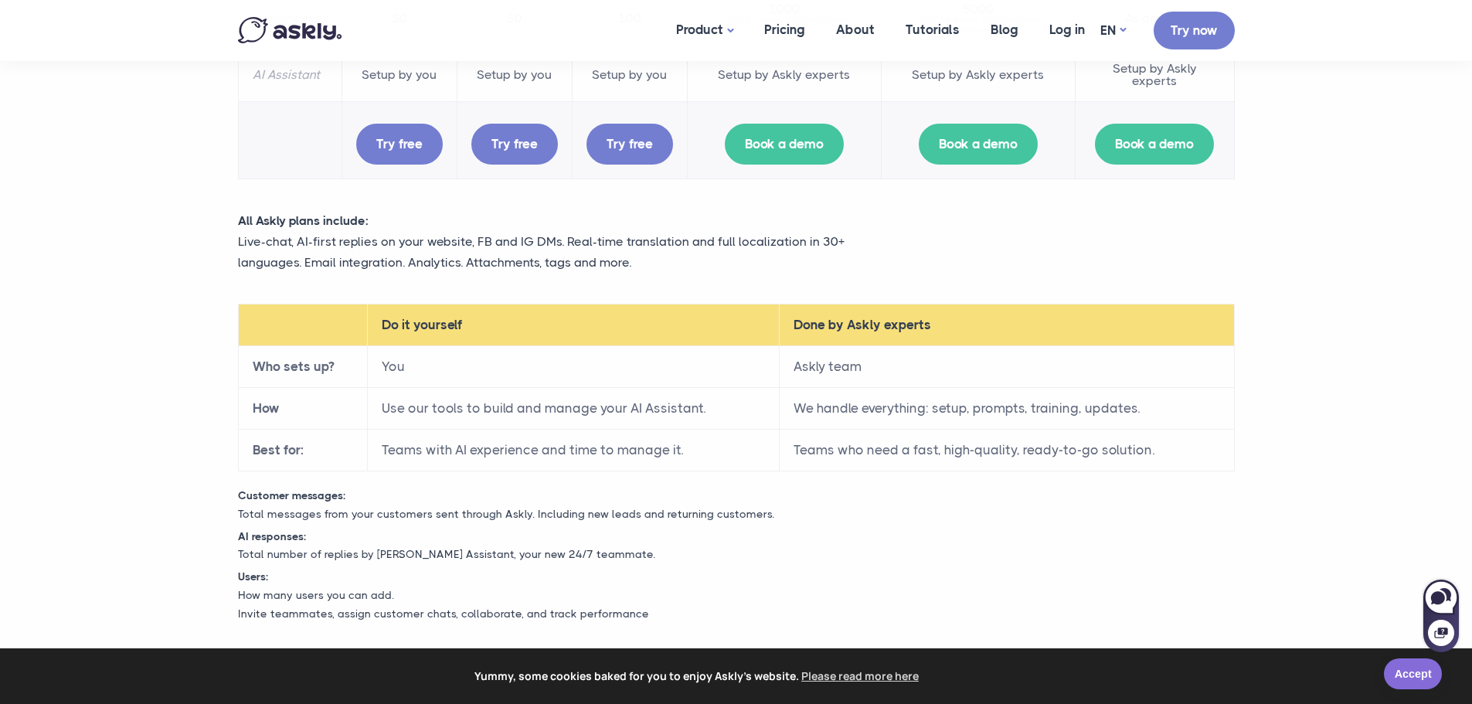
click at [1393, 681] on link "Accept" at bounding box center [1413, 673] width 58 height 31
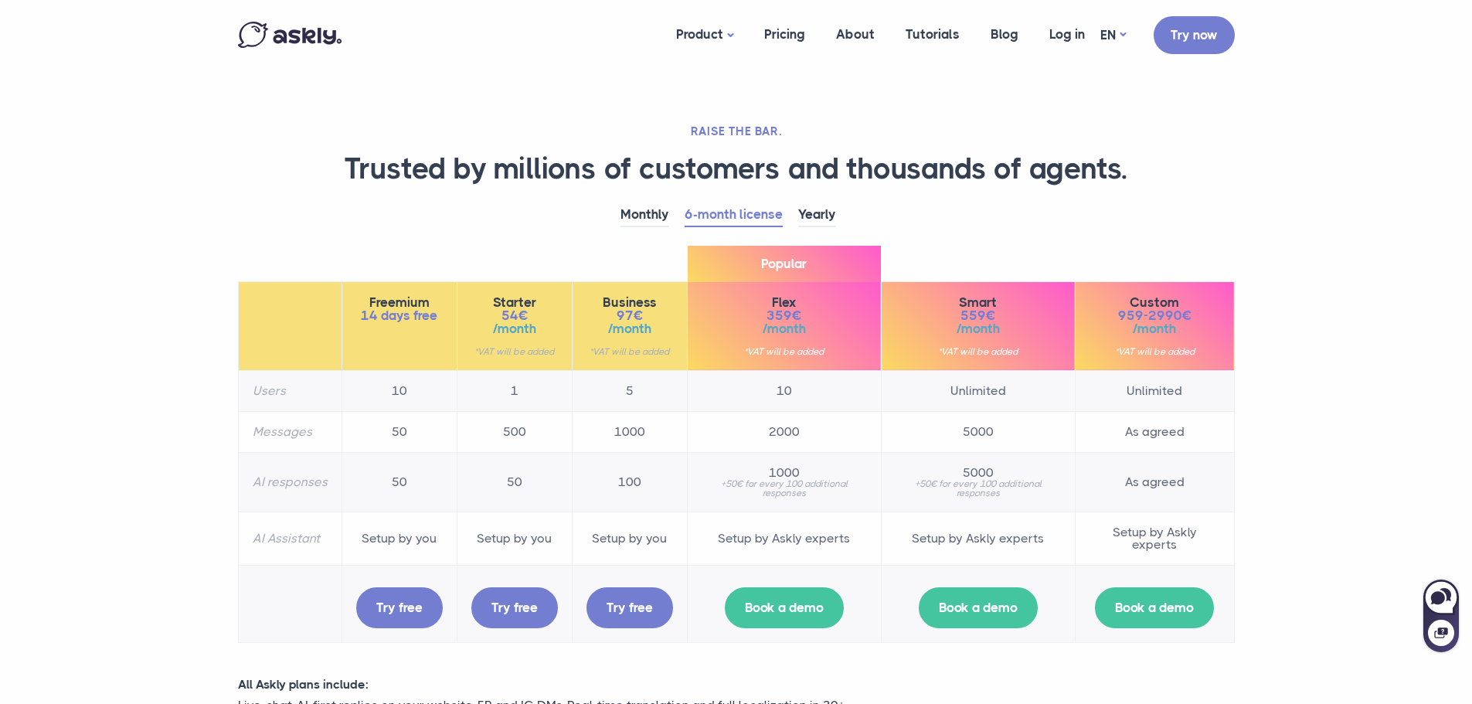
click at [825, 328] on span "/month" at bounding box center [784, 328] width 165 height 13
click at [1418, 600] on section "RAISE THE BAR. Trusted by millions of customers and thousands of agents. Monthl…" at bounding box center [736, 570] width 1472 height 1141
click at [1450, 599] on icon at bounding box center [1446, 594] width 12 height 13
select select "**"
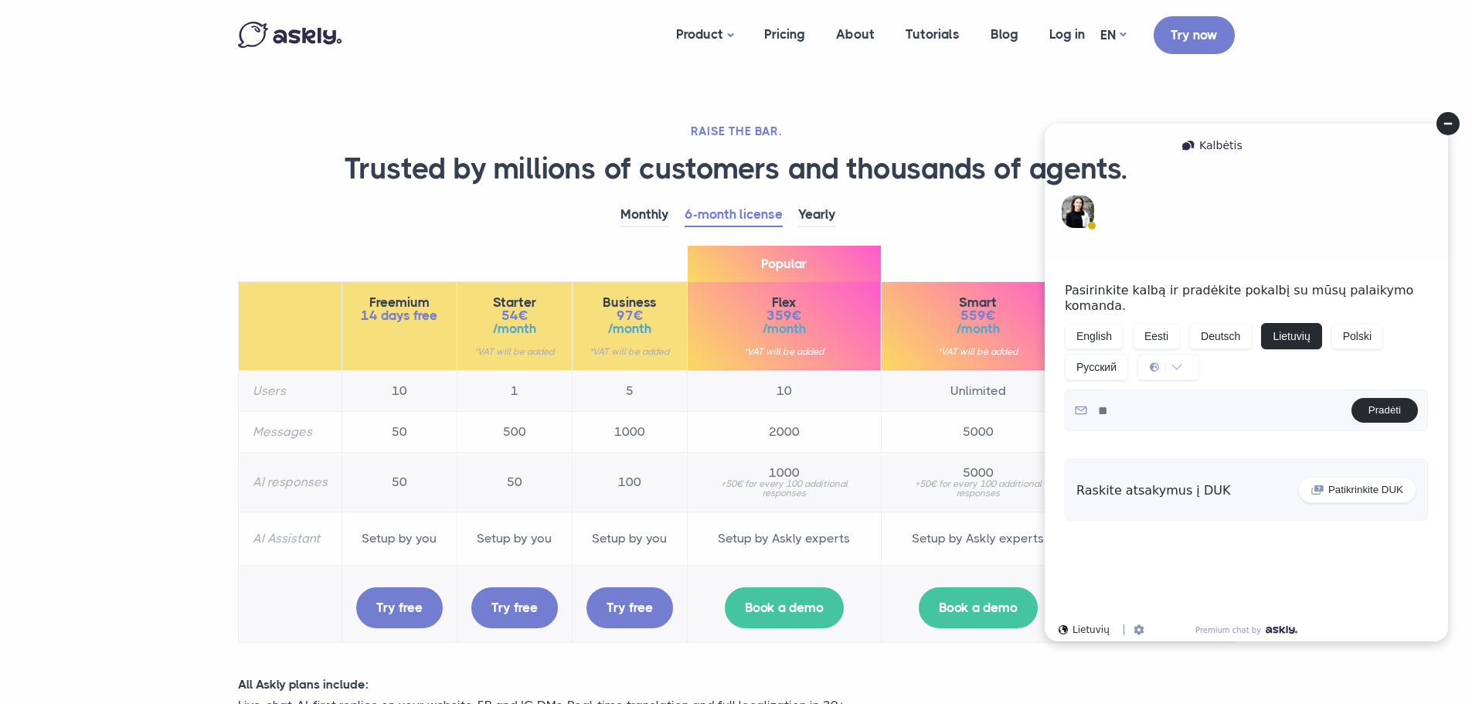
drag, startPoint x: 1447, startPoint y: 120, endPoint x: 2474, endPoint y: 231, distance: 1033.8
click at [1447, 120] on circle at bounding box center [1448, 123] width 23 height 23
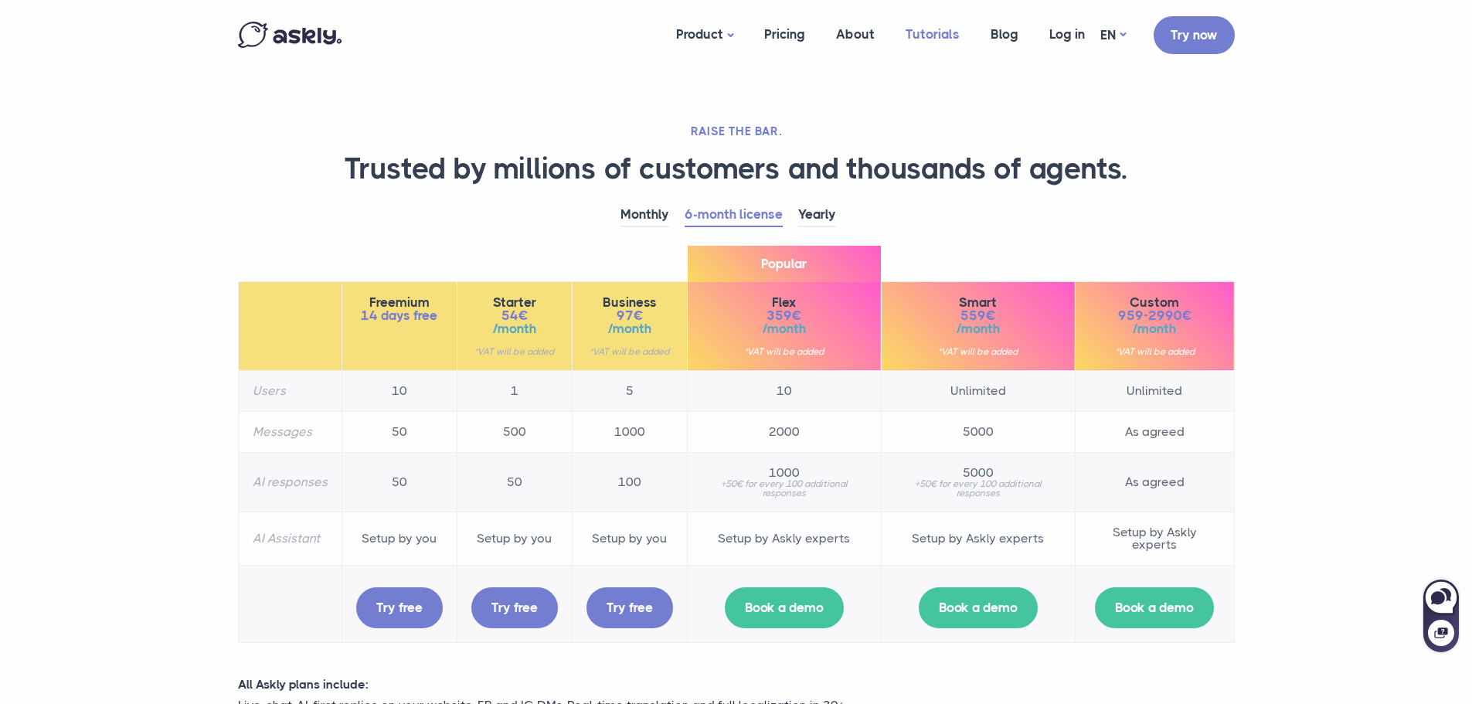
click at [927, 36] on link "Tutorials" at bounding box center [932, 35] width 85 height 60
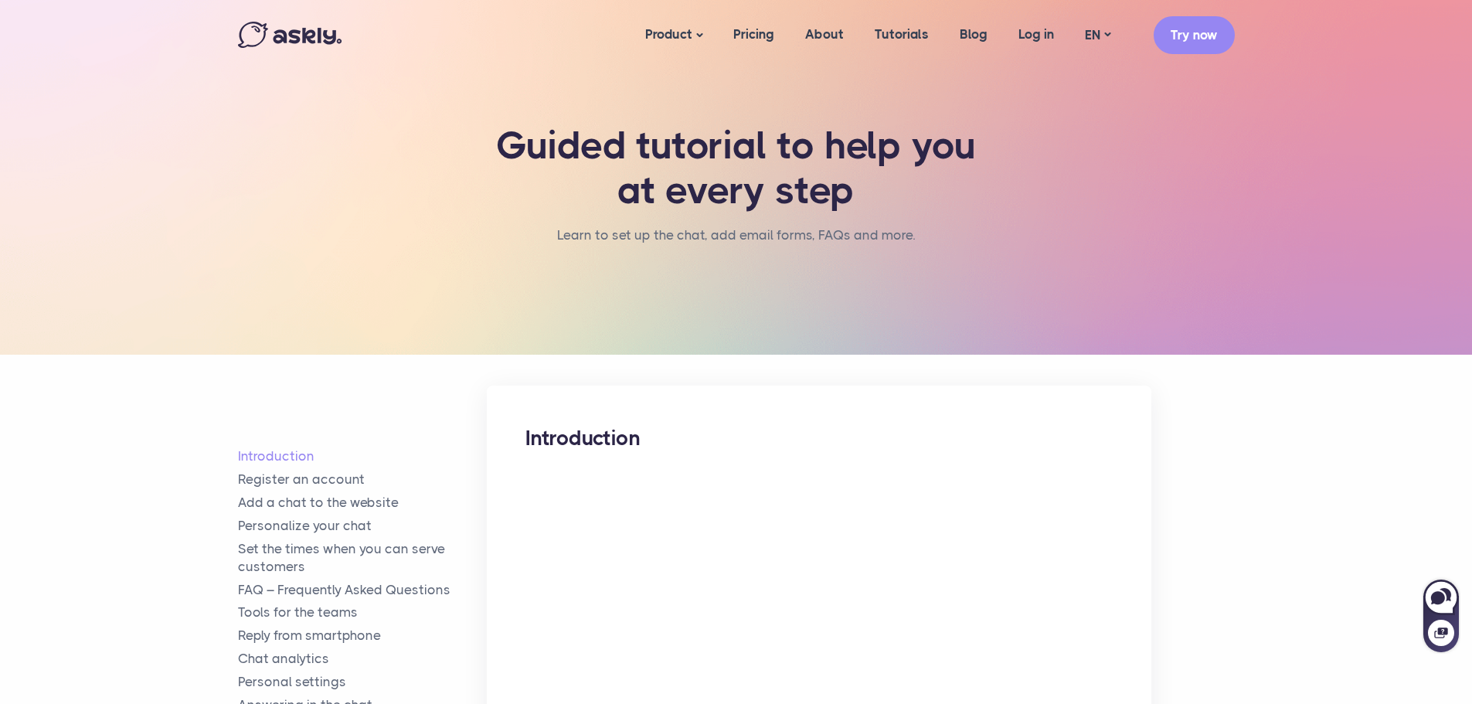
click at [1294, 177] on section "Guided tutorial to help you at every step Learn to set up the chat, add email f…" at bounding box center [736, 177] width 1472 height 355
